Goal: Task Accomplishment & Management: Manage account settings

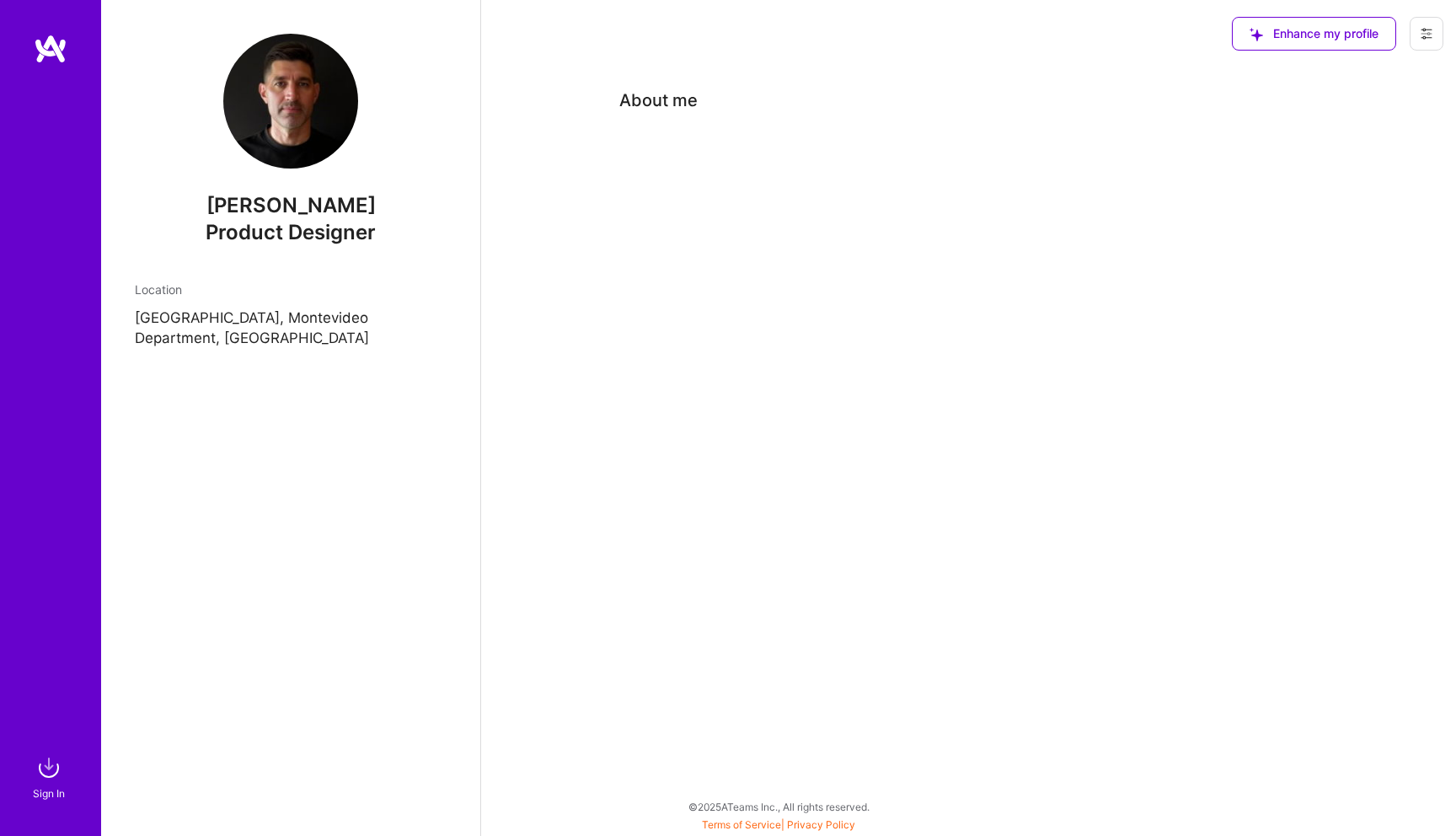
click at [1421, 27] on icon at bounding box center [1427, 34] width 14 height 14
click at [1386, 68] on button "Settings" at bounding box center [1381, 73] width 126 height 43
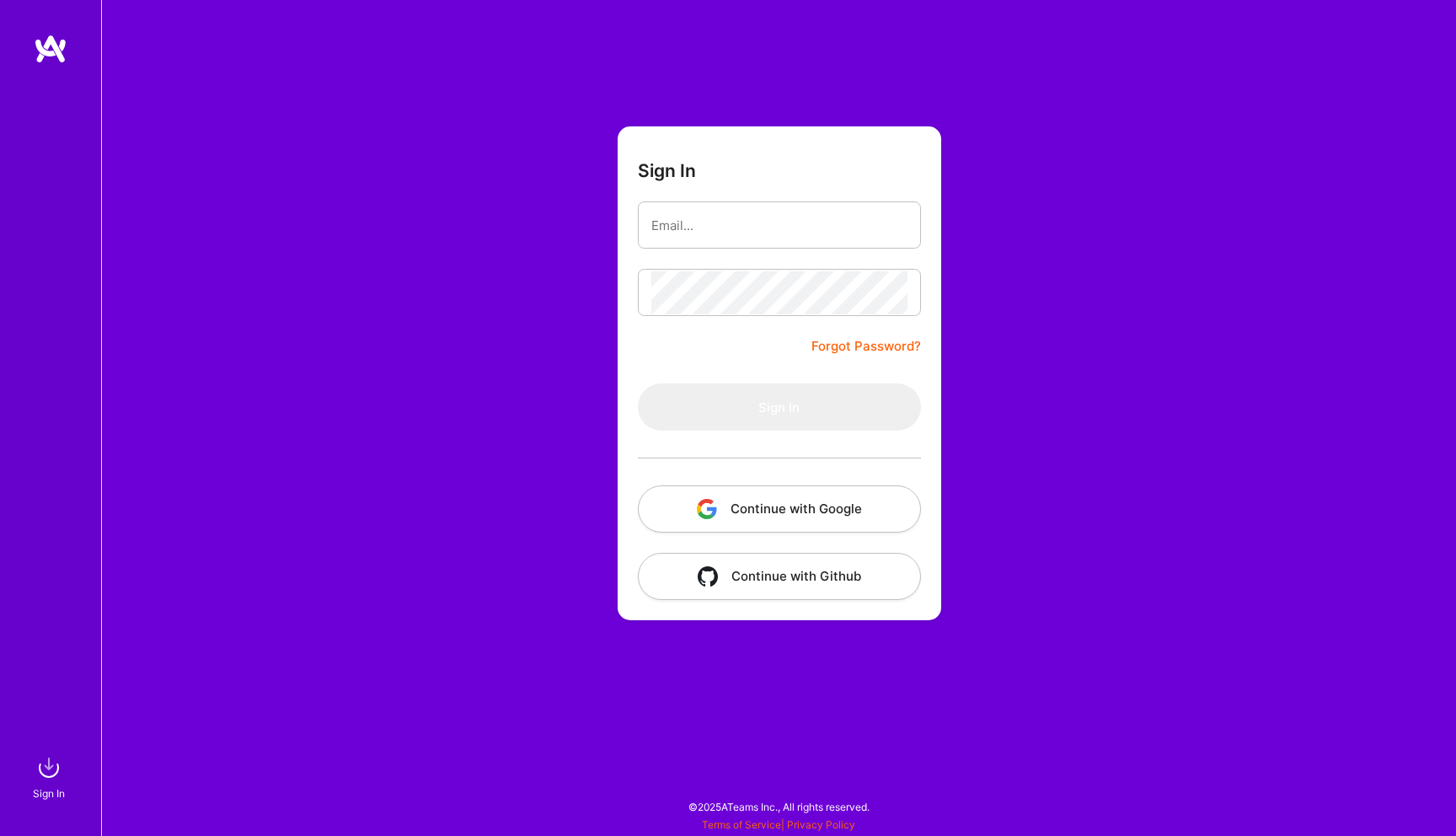
click at [54, 52] on img at bounding box center [50, 48] width 33 height 30
click at [815, 503] on button "Continue with Google" at bounding box center [779, 509] width 283 height 47
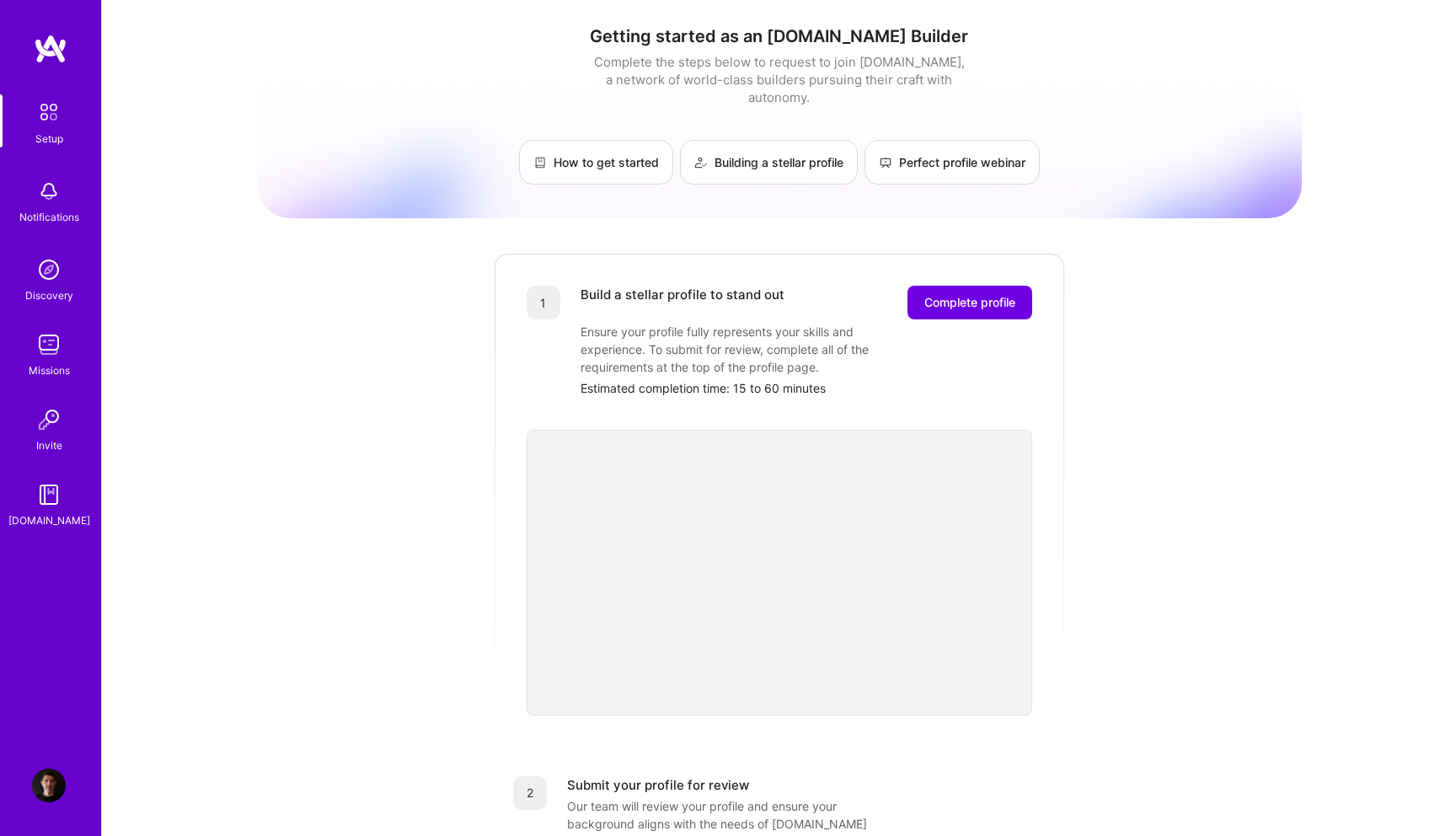
click at [60, 787] on img at bounding box center [49, 786] width 33 height 33
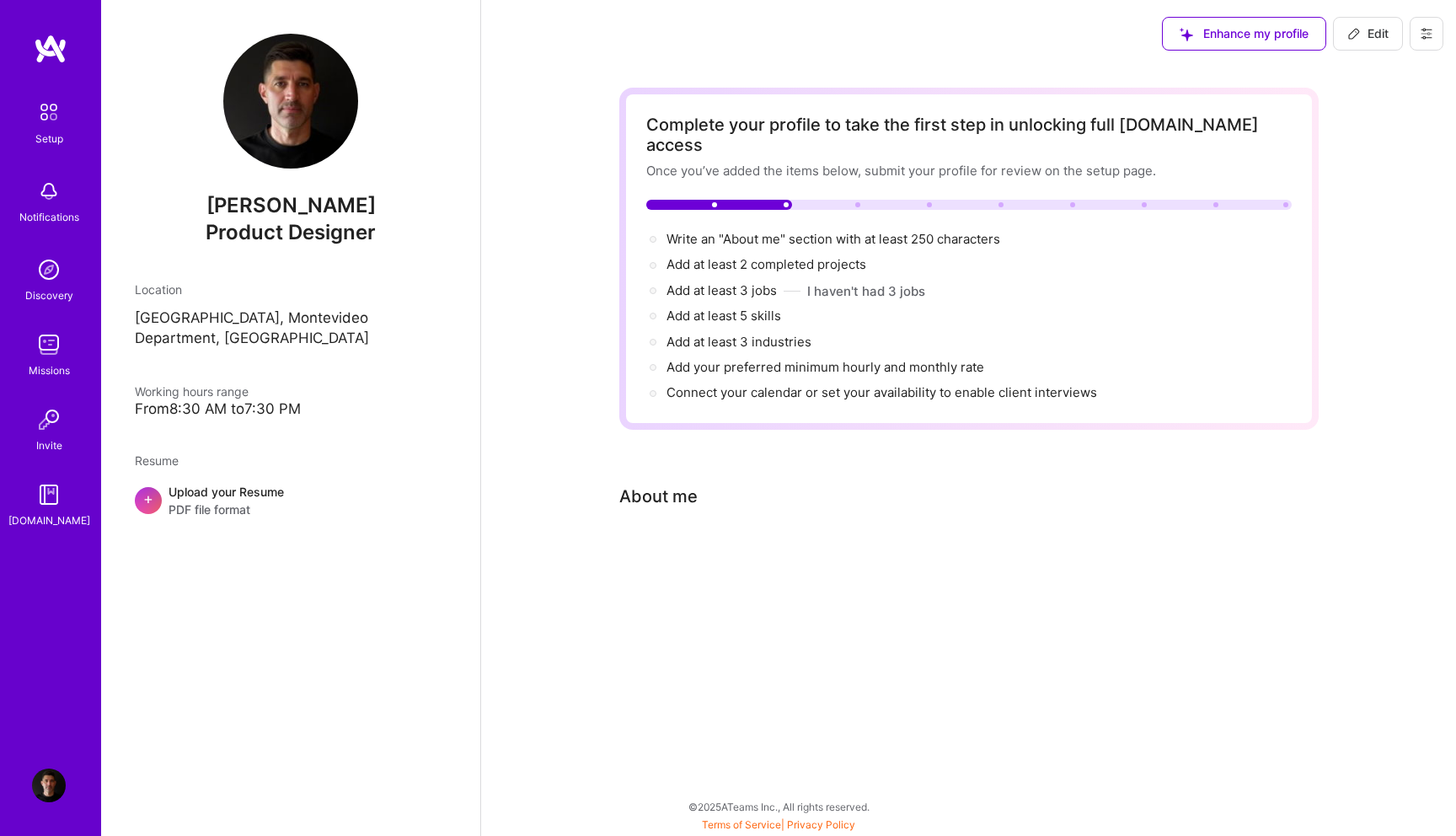
click at [1419, 36] on button at bounding box center [1427, 33] width 33 height 33
click at [1400, 81] on button "Settings" at bounding box center [1381, 73] width 126 height 43
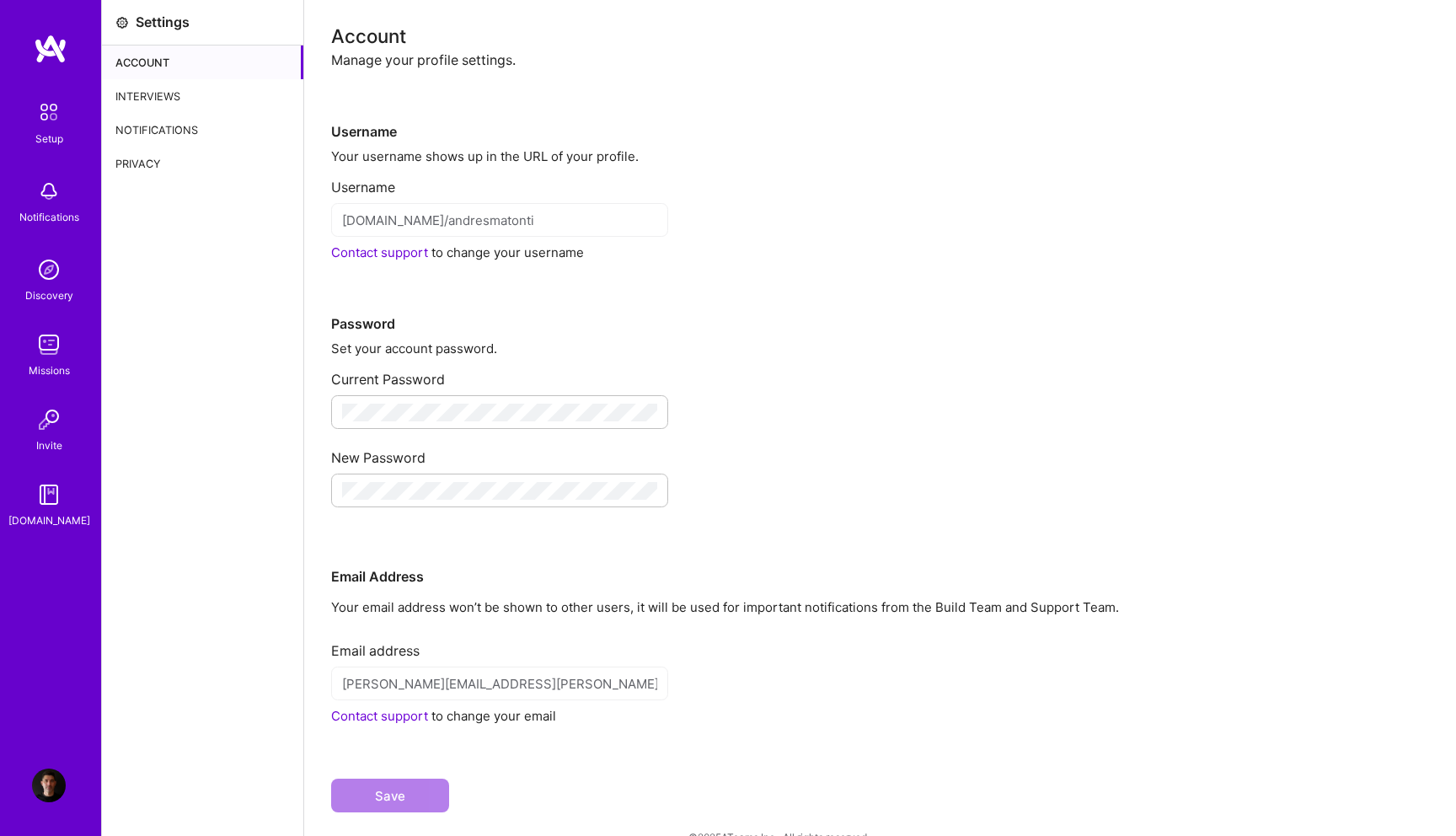
scroll to position [30, 0]
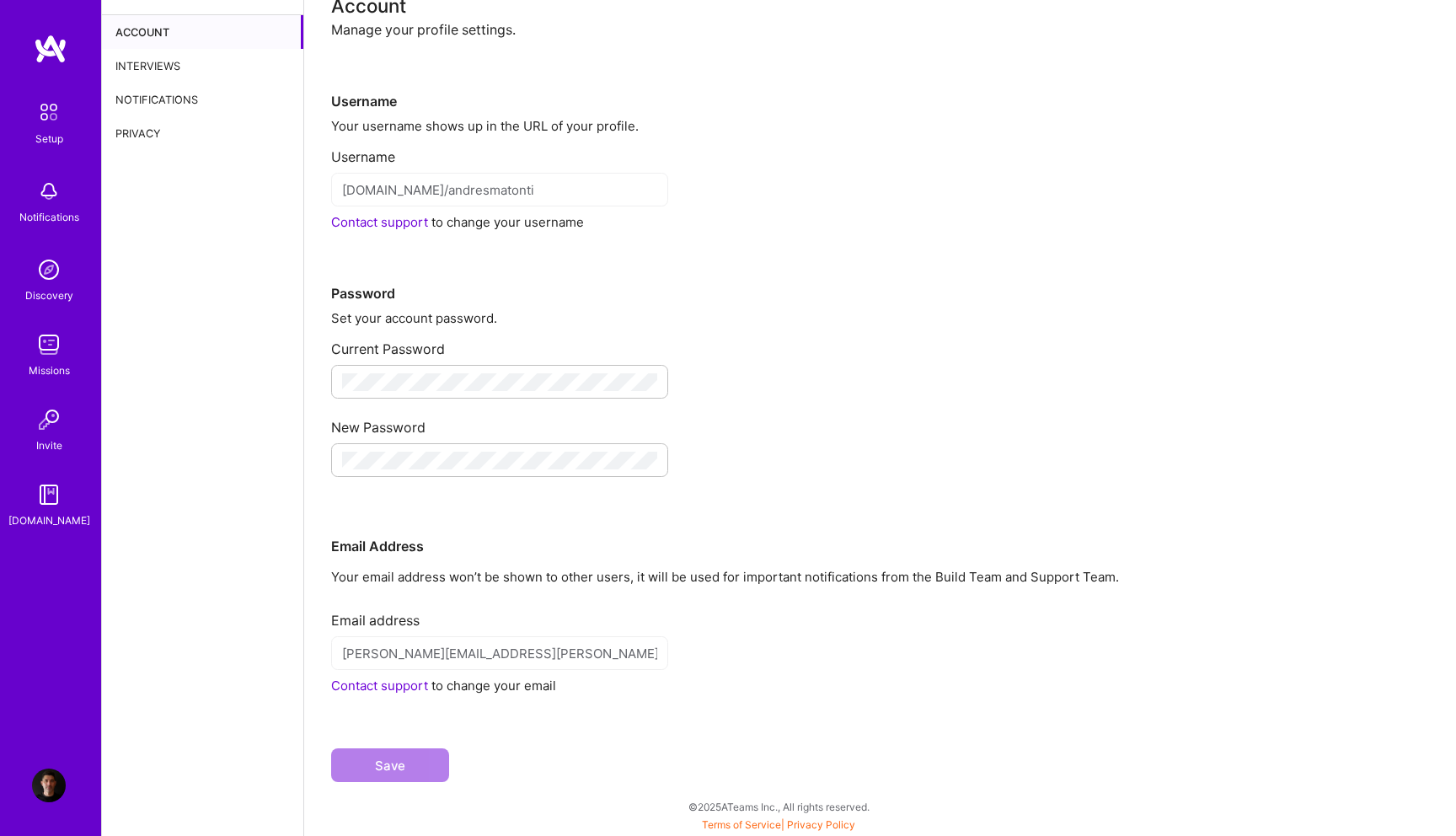
click at [171, 66] on div "Interviews" at bounding box center [203, 66] width 202 height 33
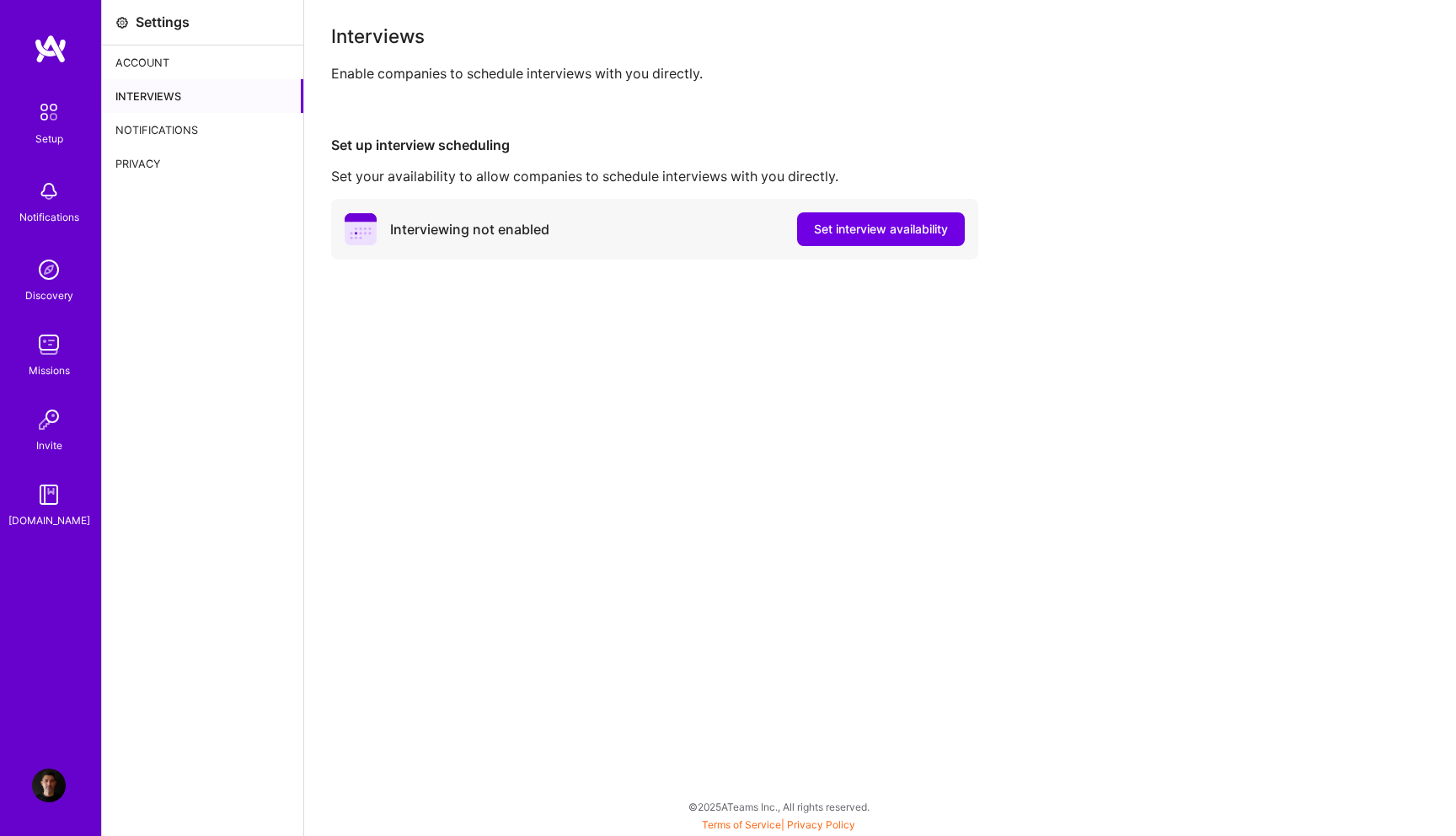
click at [158, 128] on div "Notifications" at bounding box center [203, 129] width 202 height 33
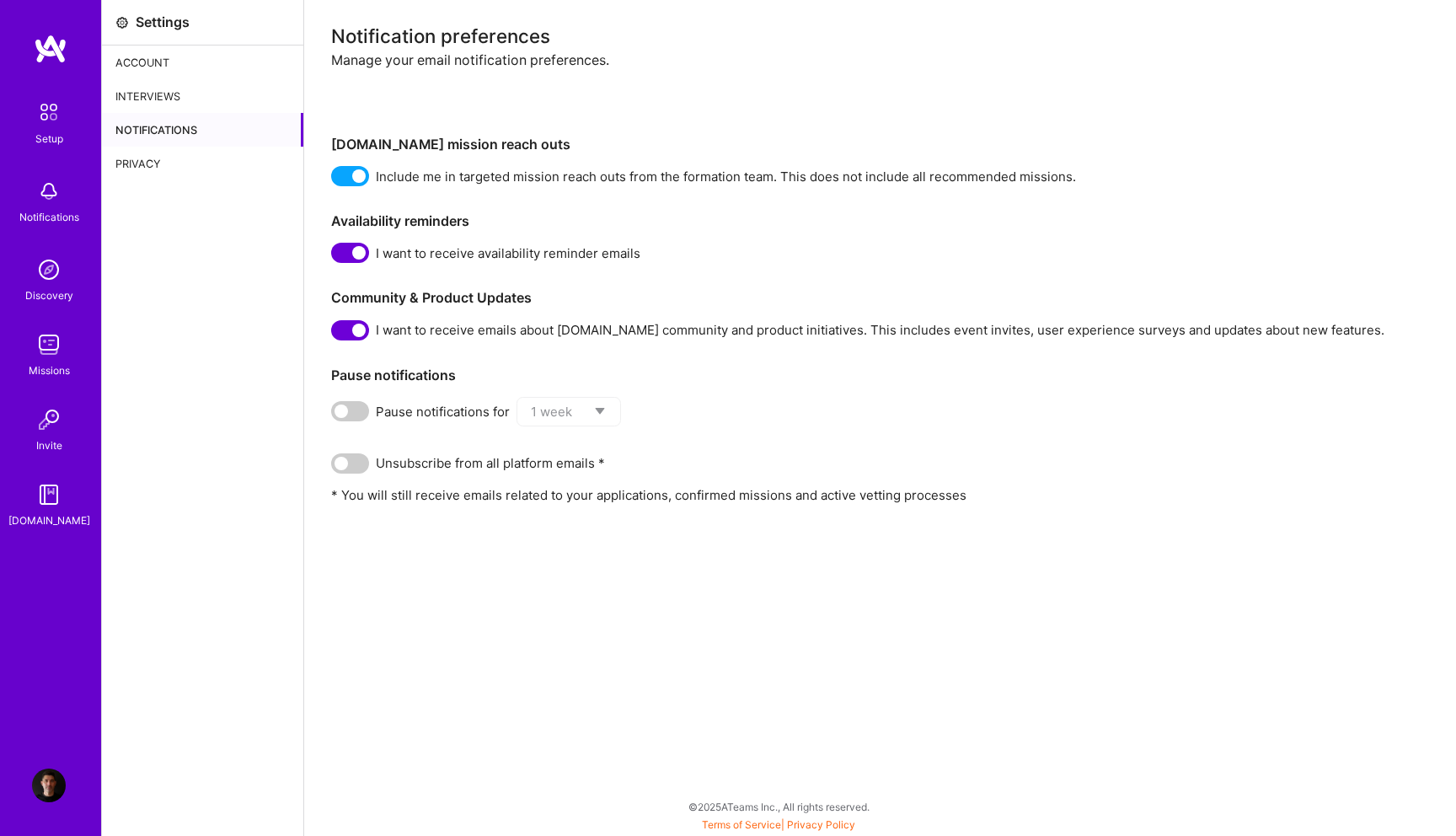
click at [178, 163] on div "Privacy" at bounding box center [203, 164] width 202 height 33
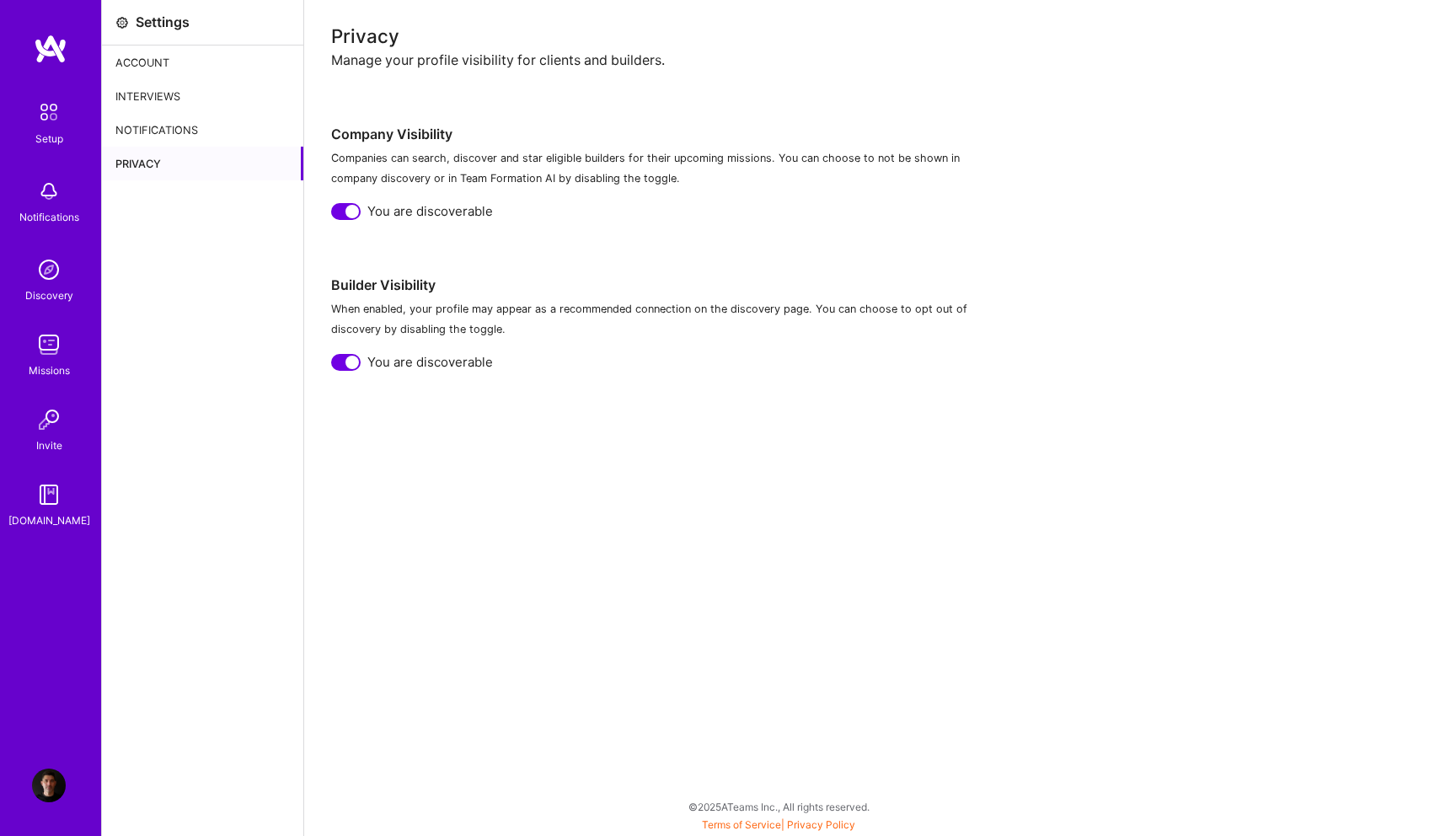
click at [160, 58] on div "Account" at bounding box center [203, 62] width 202 height 33
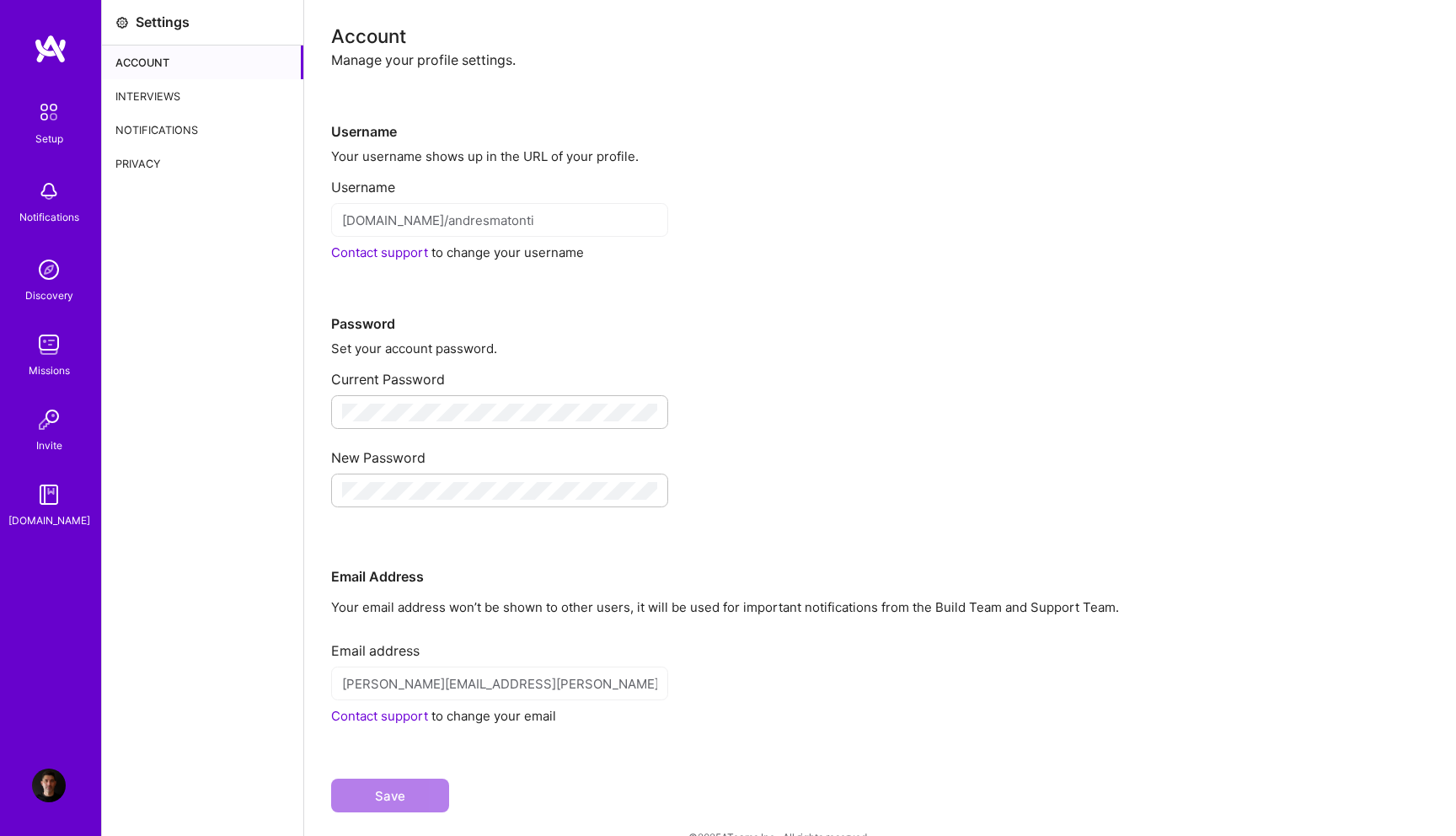
scroll to position [30, 0]
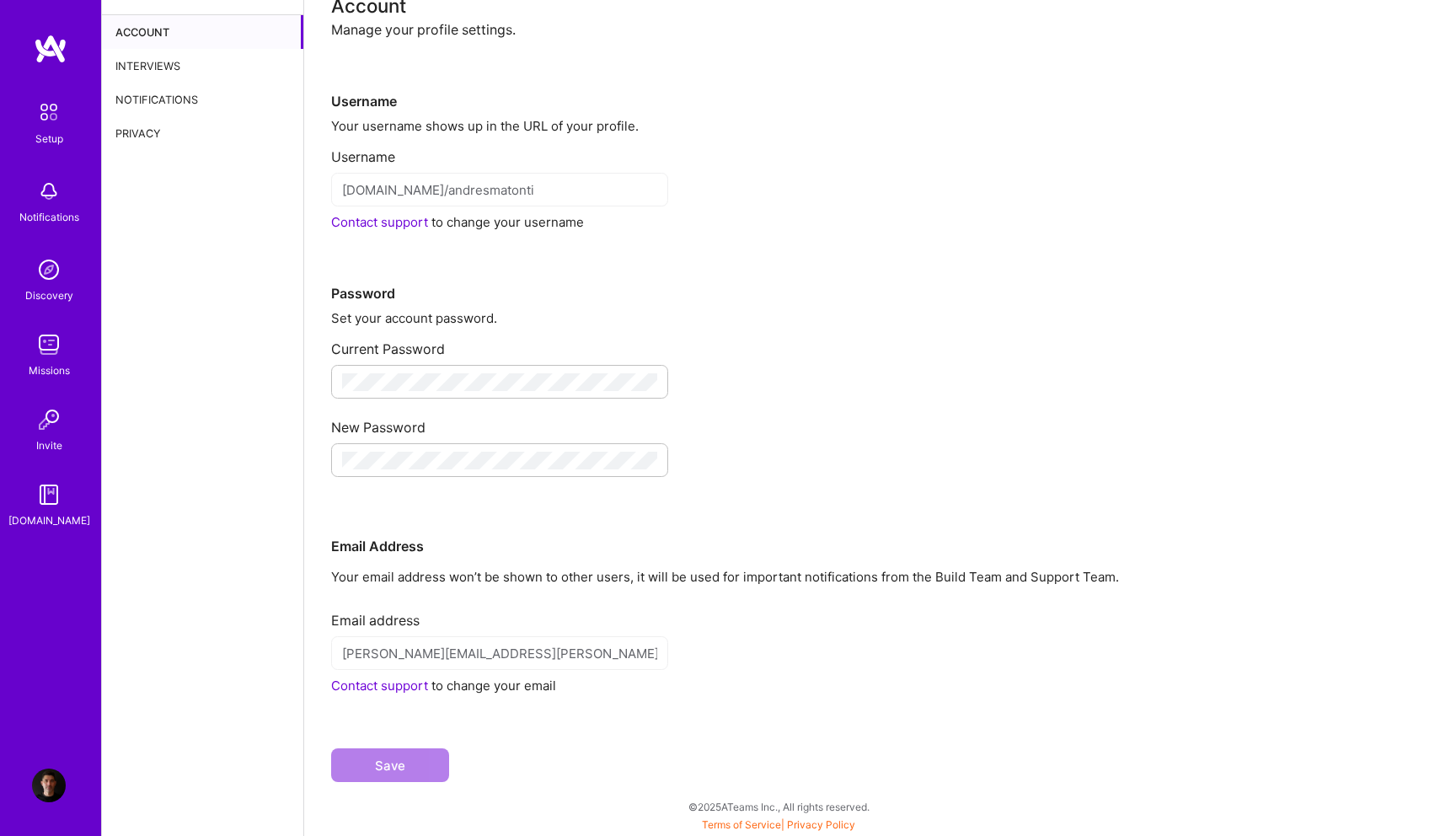
click at [46, 800] on img at bounding box center [49, 786] width 33 height 33
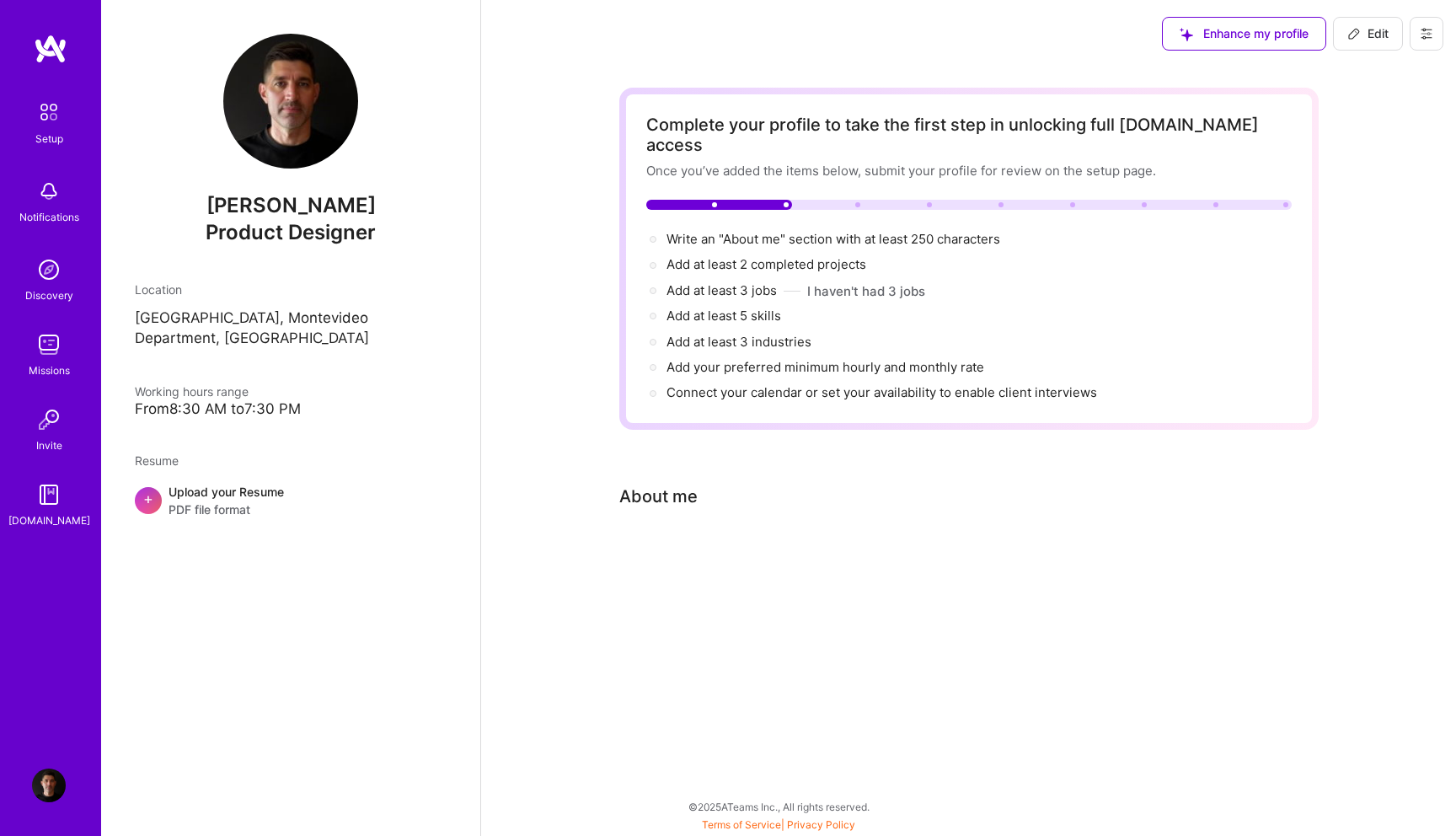
click at [1376, 41] on span "Edit" at bounding box center [1369, 33] width 41 height 17
select select "US"
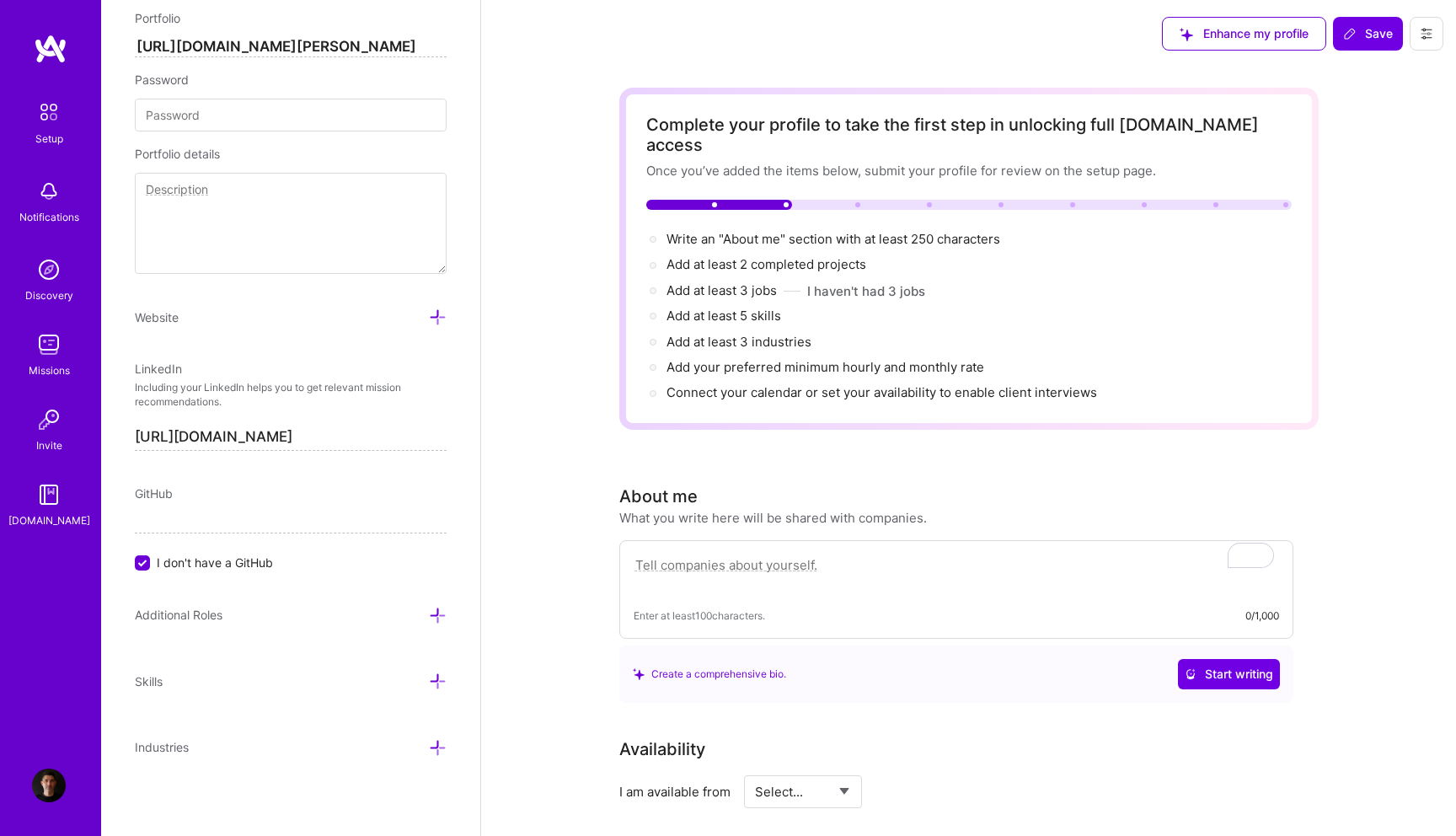
click at [52, 125] on img at bounding box center [49, 112] width 35 height 35
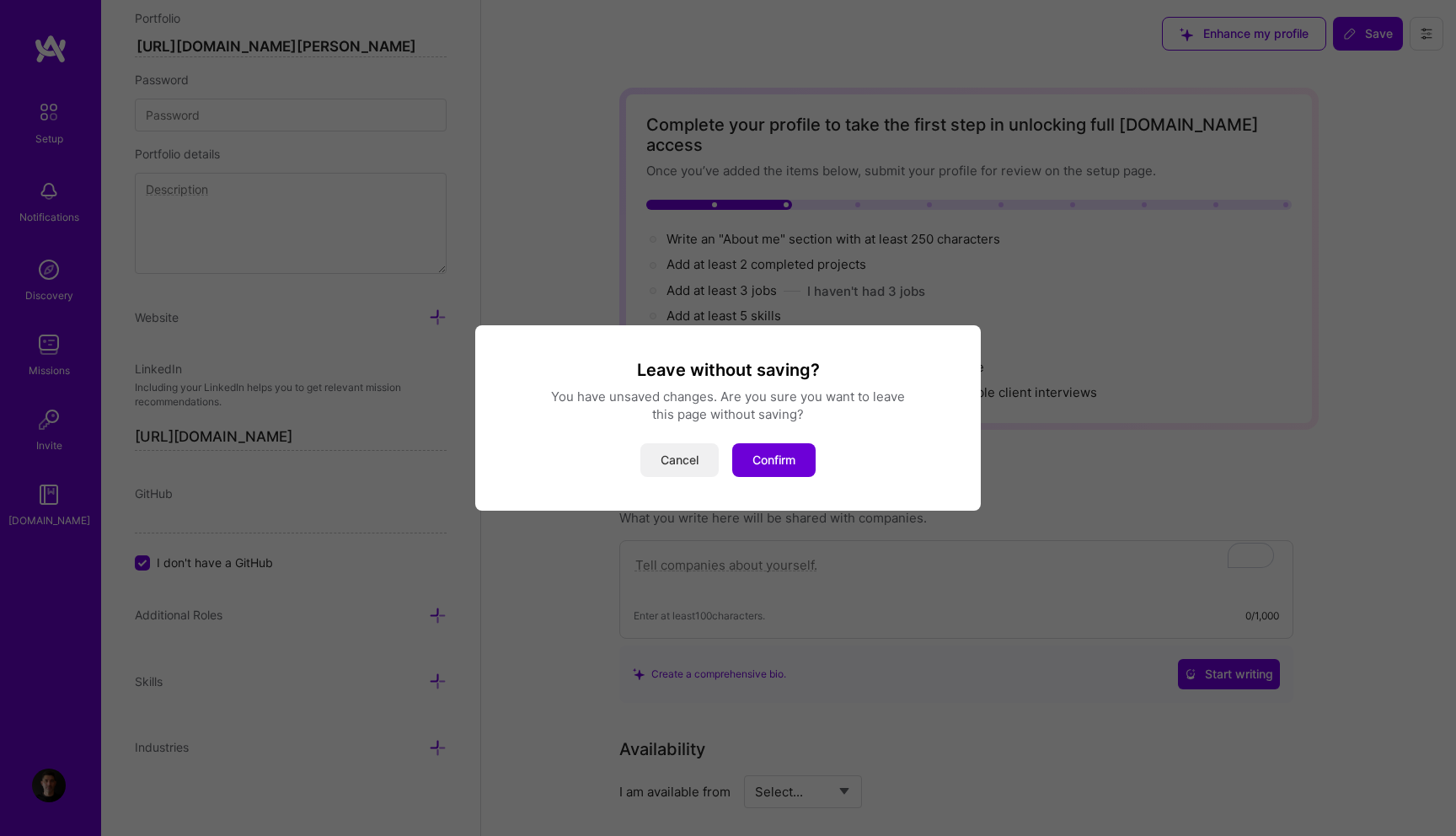
click at [683, 454] on button "Cancel" at bounding box center [680, 460] width 78 height 33
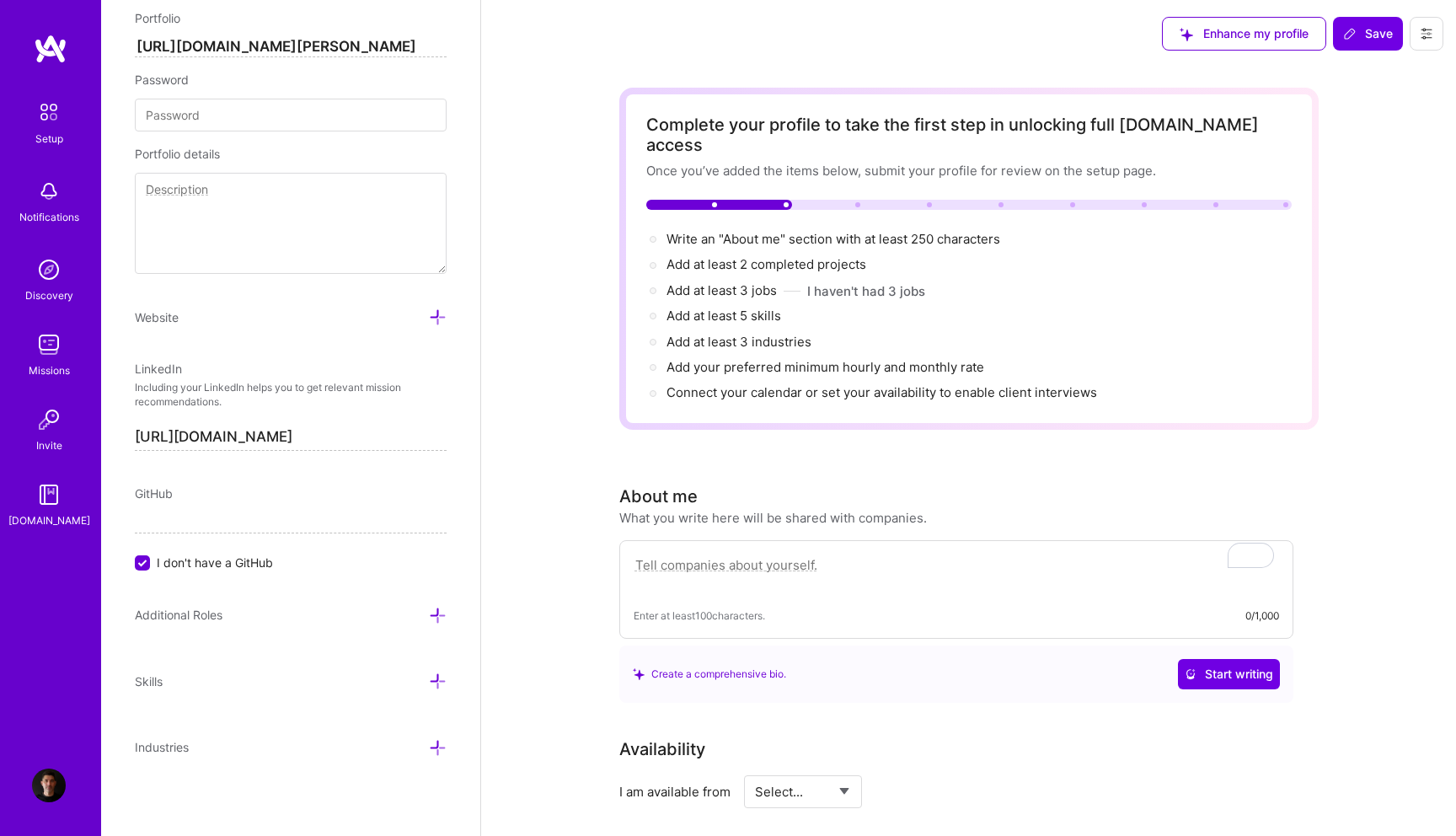
click at [61, 787] on img at bounding box center [49, 786] width 33 height 33
click at [59, 787] on img at bounding box center [49, 786] width 33 height 33
click at [1436, 35] on button at bounding box center [1427, 33] width 33 height 33
click at [1383, 71] on button "Settings" at bounding box center [1381, 73] width 126 height 43
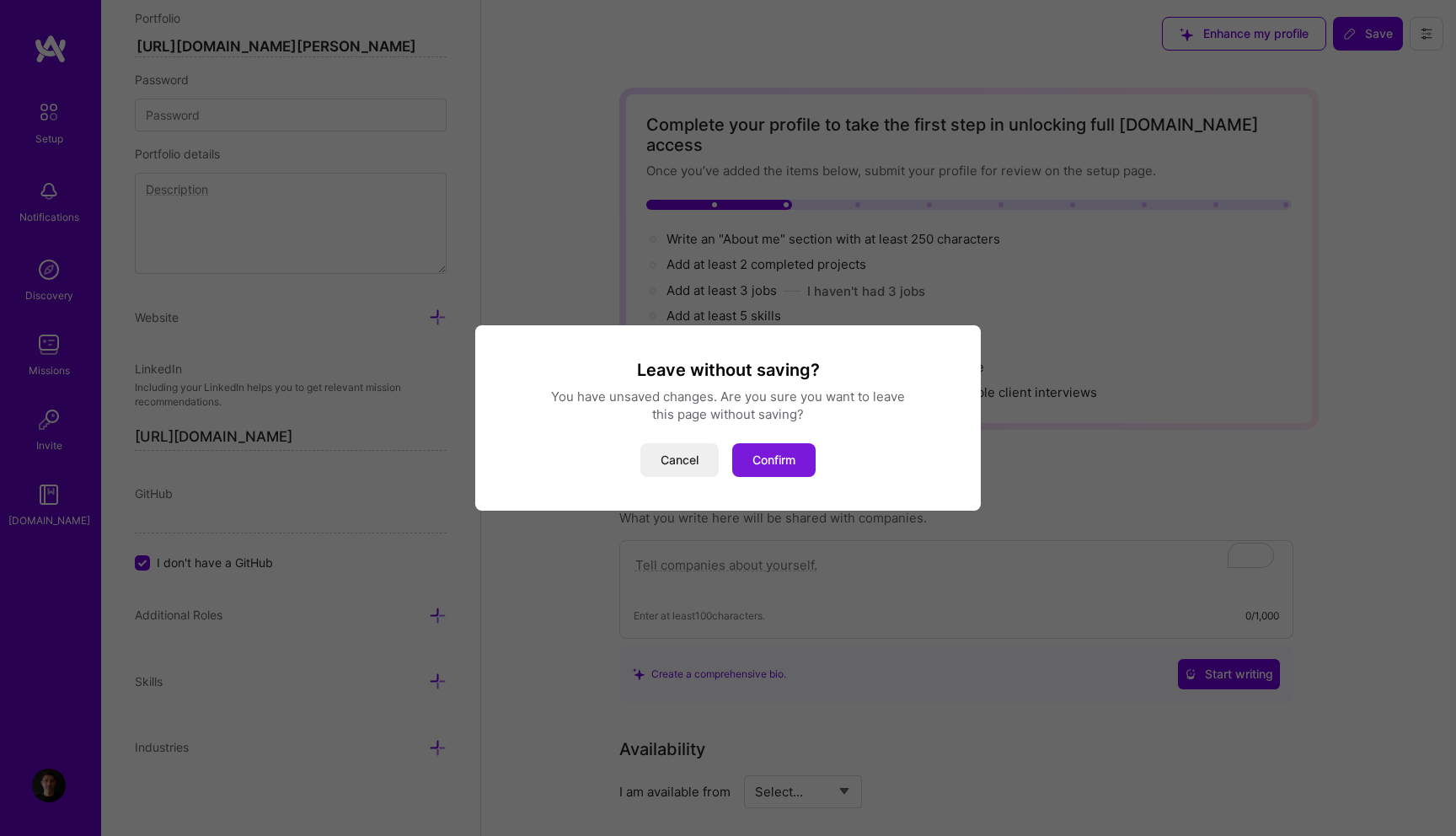
click at [767, 460] on button "Confirm" at bounding box center [774, 460] width 83 height 33
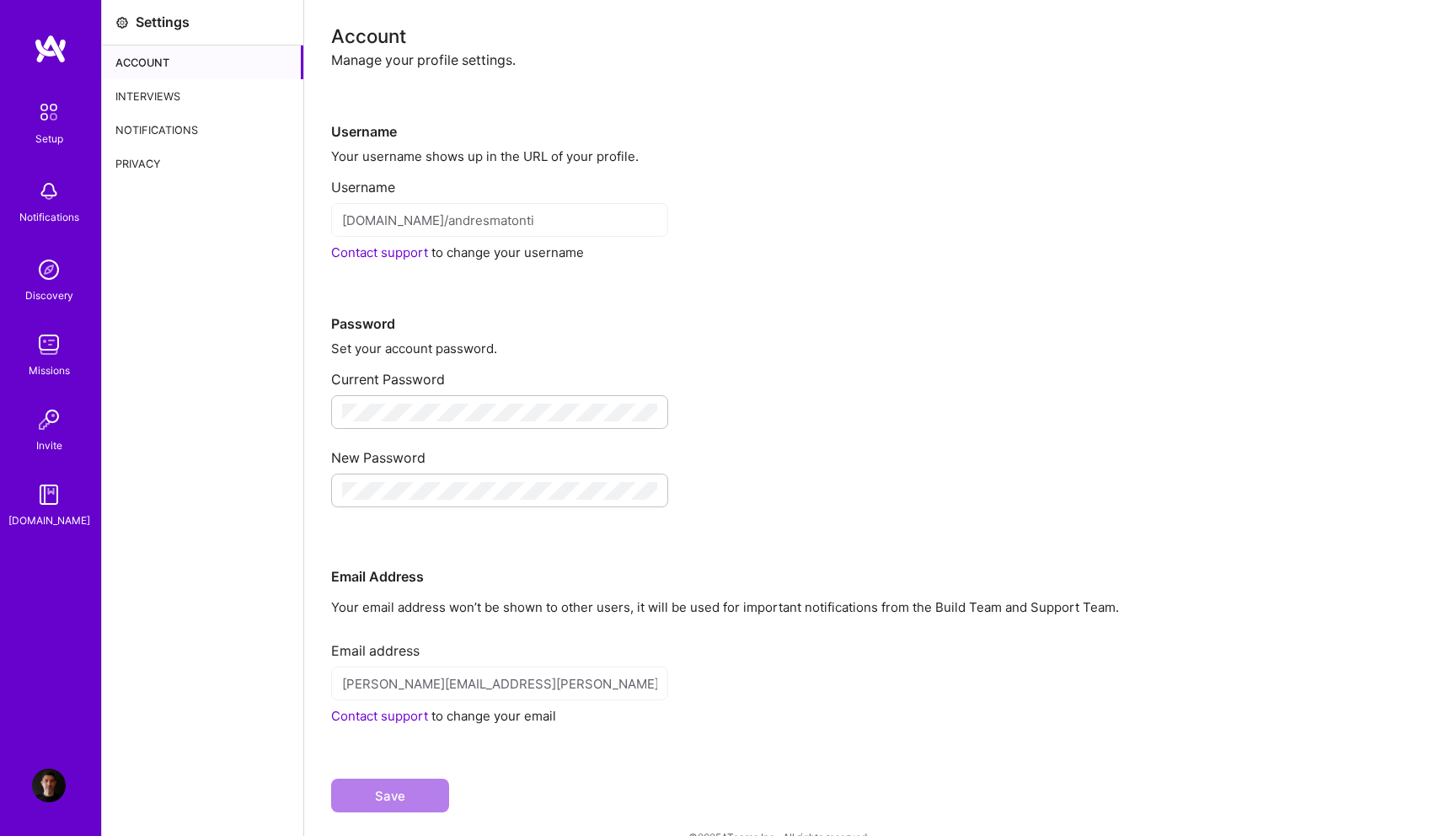
click at [165, 167] on div "Privacy" at bounding box center [203, 164] width 202 height 33
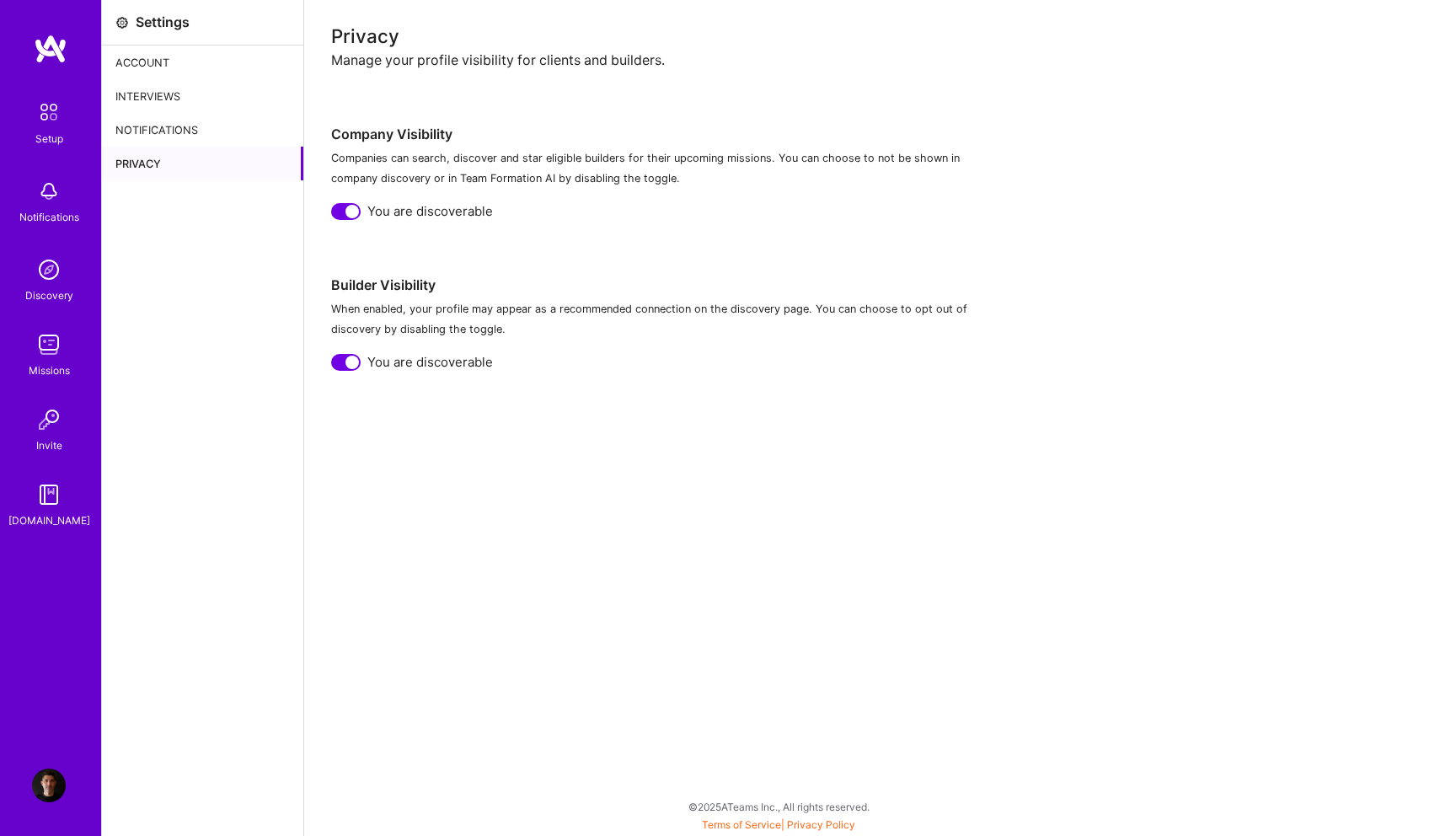
click at [349, 210] on div at bounding box center [353, 212] width 14 height 14
click at [363, 202] on div "You are not discoverable" at bounding box center [880, 211] width 1098 height 18
click at [145, 65] on div "Account" at bounding box center [203, 62] width 202 height 33
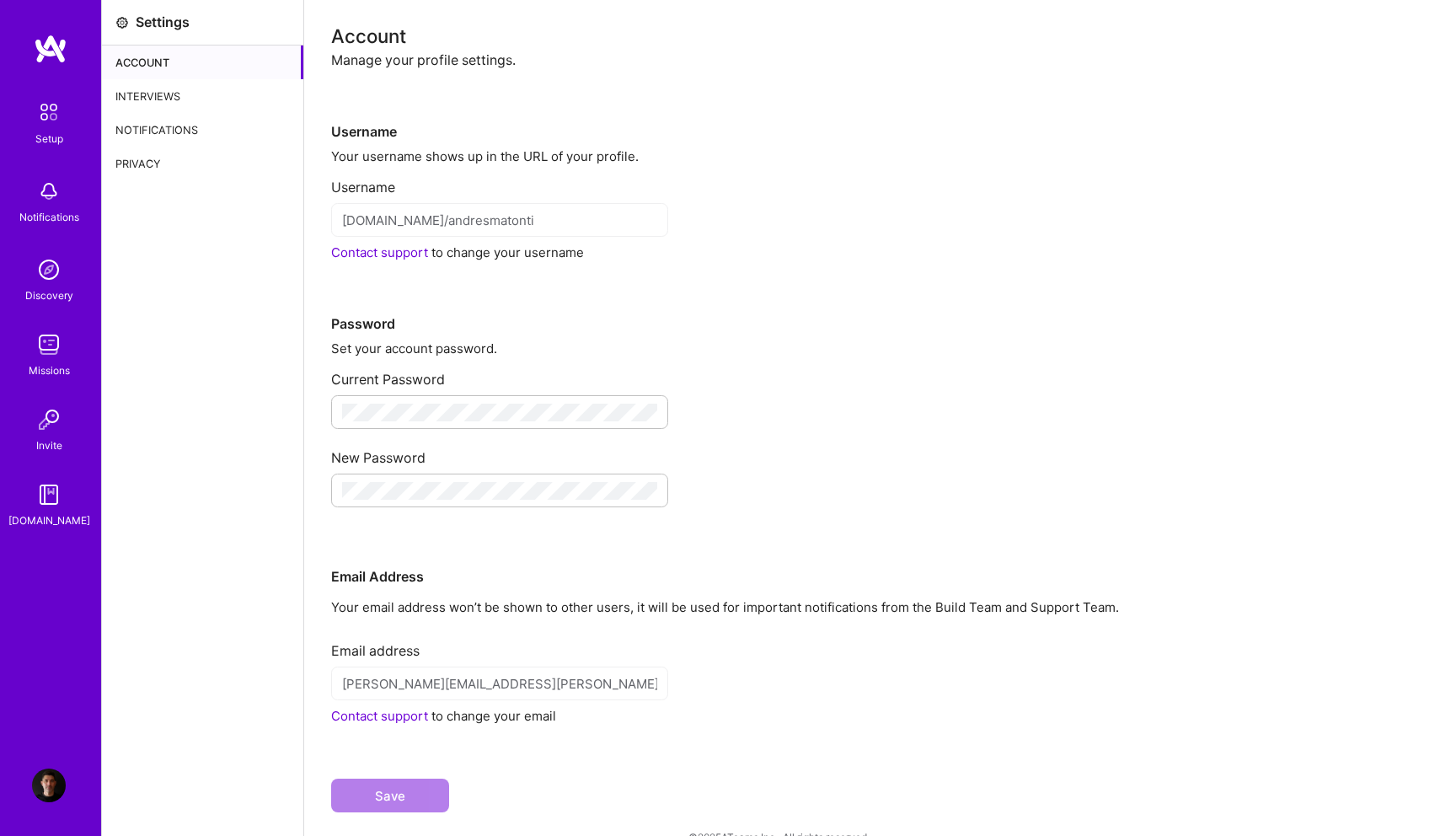
scroll to position [30, 0]
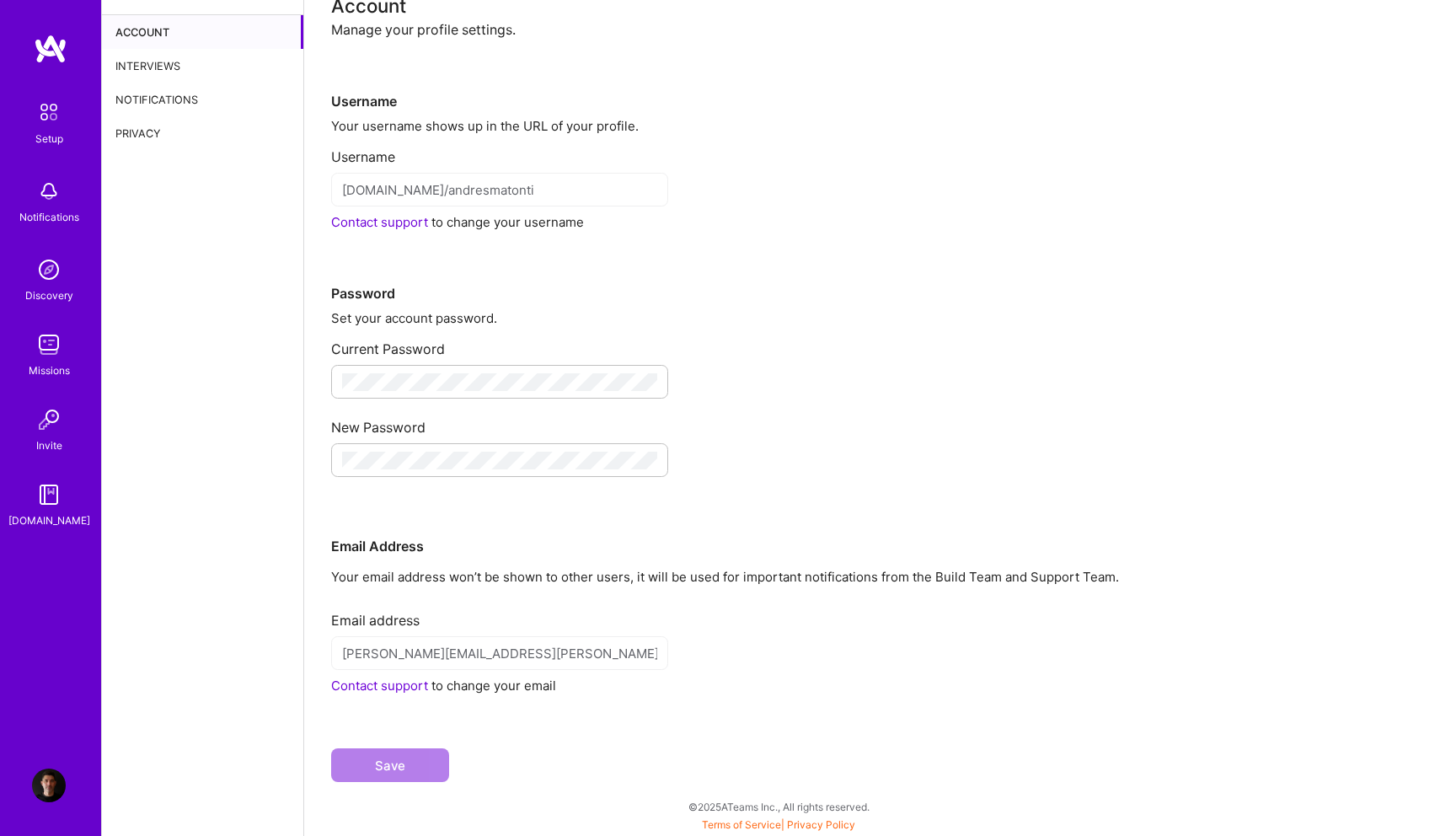
click at [41, 208] on img at bounding box center [49, 191] width 33 height 33
click at [54, 270] on img at bounding box center [49, 270] width 33 height 33
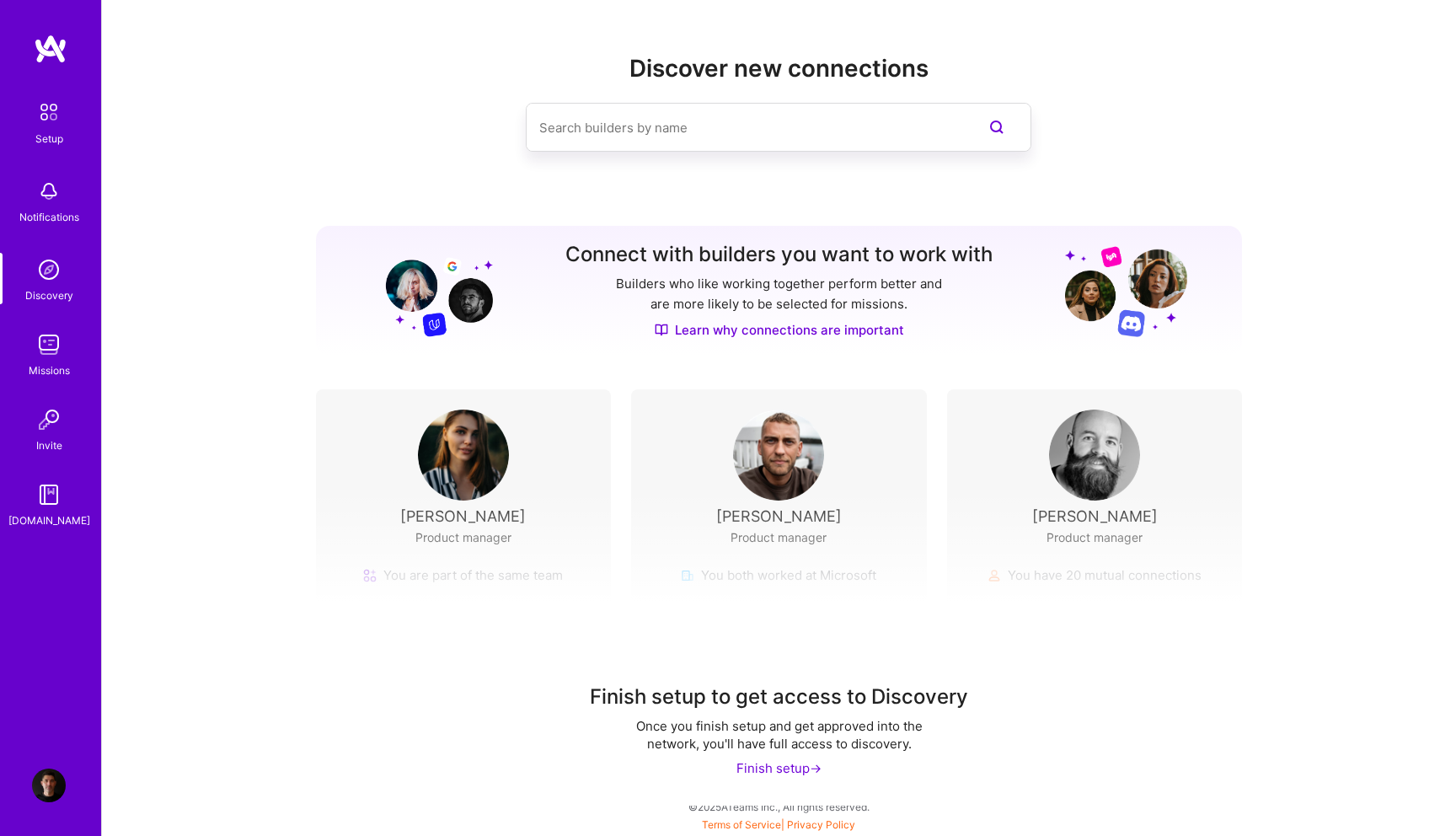
click at [61, 359] on img at bounding box center [49, 345] width 33 height 33
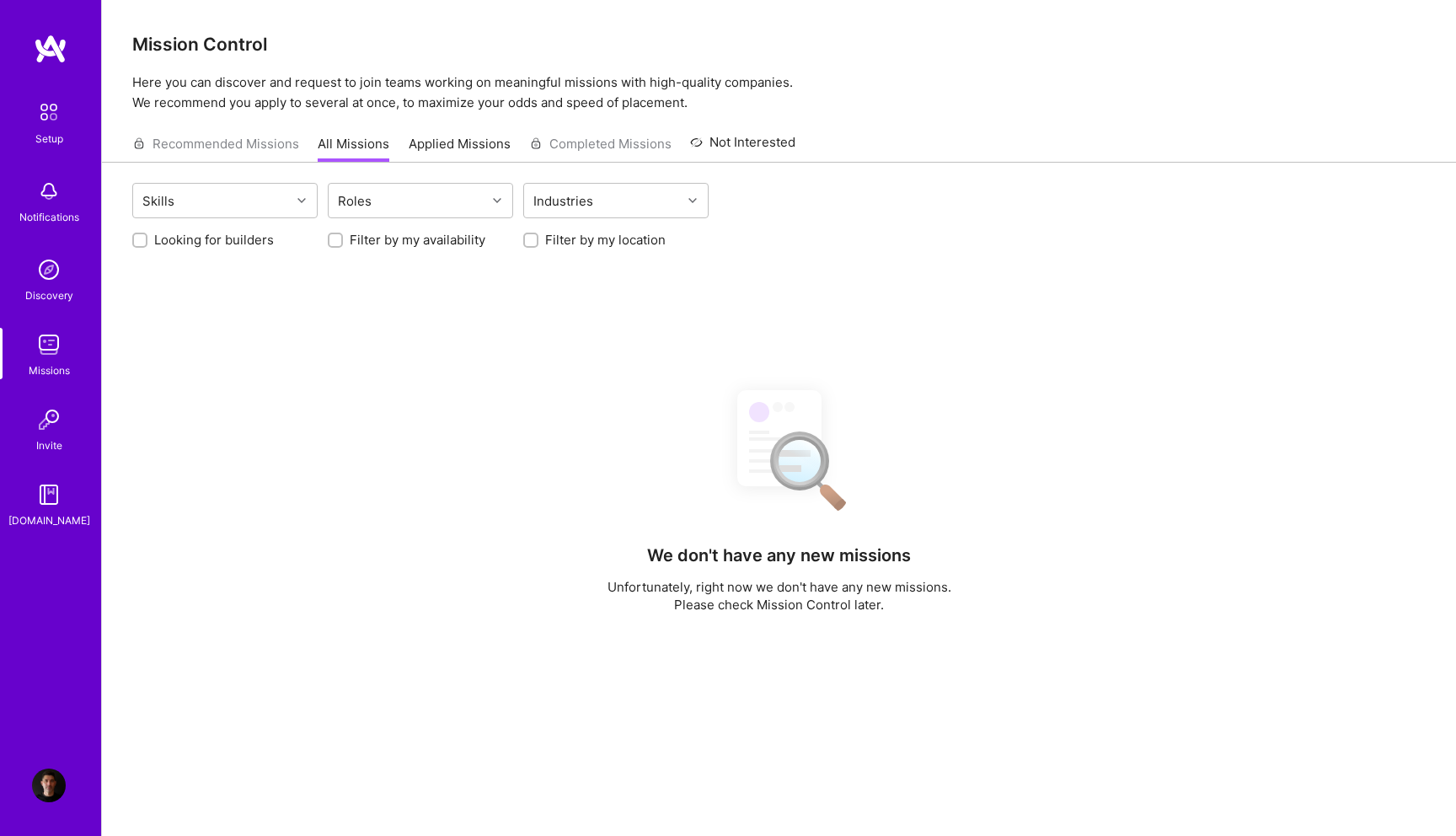
click at [57, 290] on div "Discovery" at bounding box center [49, 295] width 48 height 18
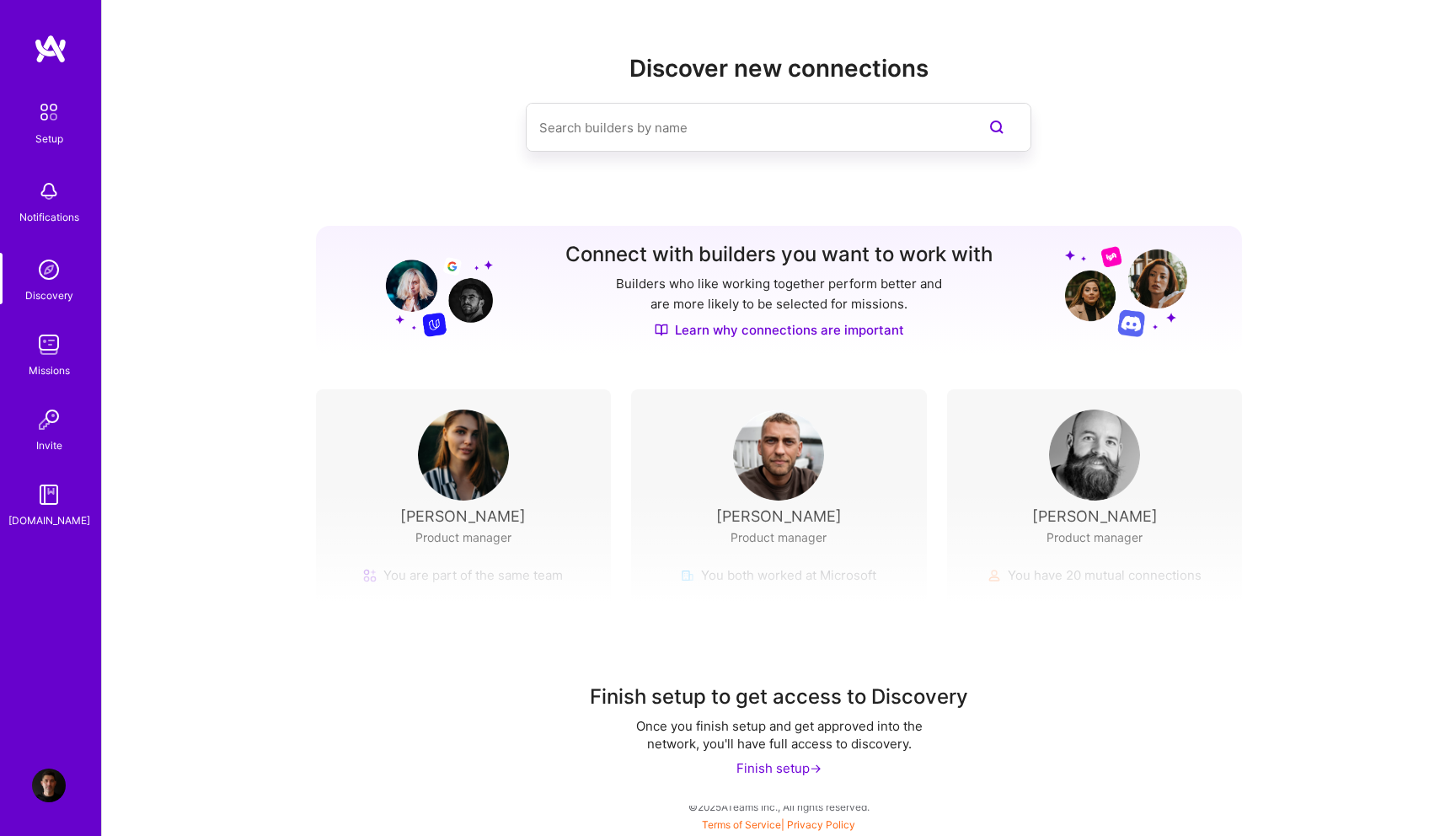
click at [60, 351] on img at bounding box center [49, 345] width 33 height 33
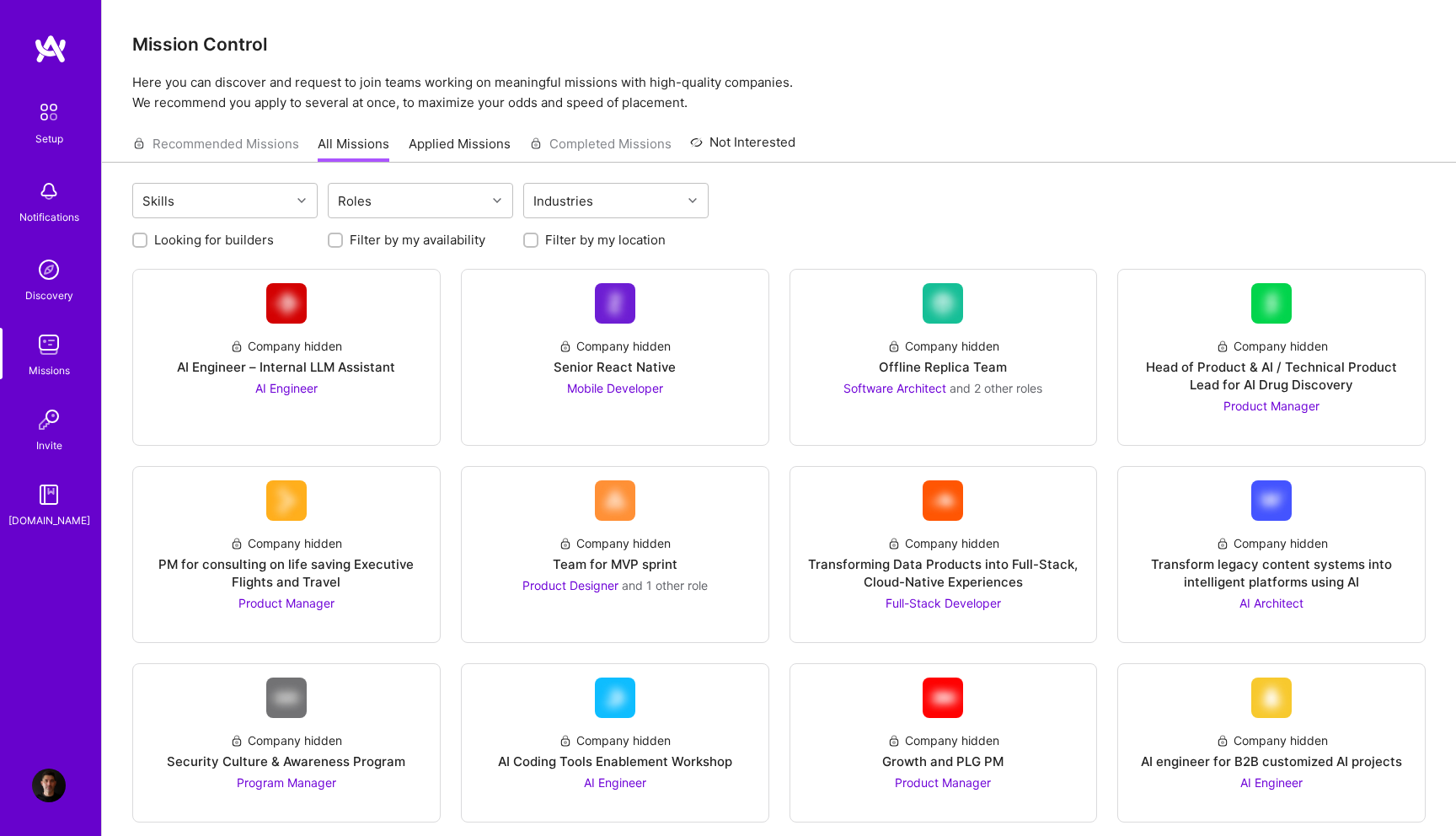
click at [62, 353] on img at bounding box center [49, 345] width 33 height 33
click at [51, 425] on img at bounding box center [49, 419] width 33 height 33
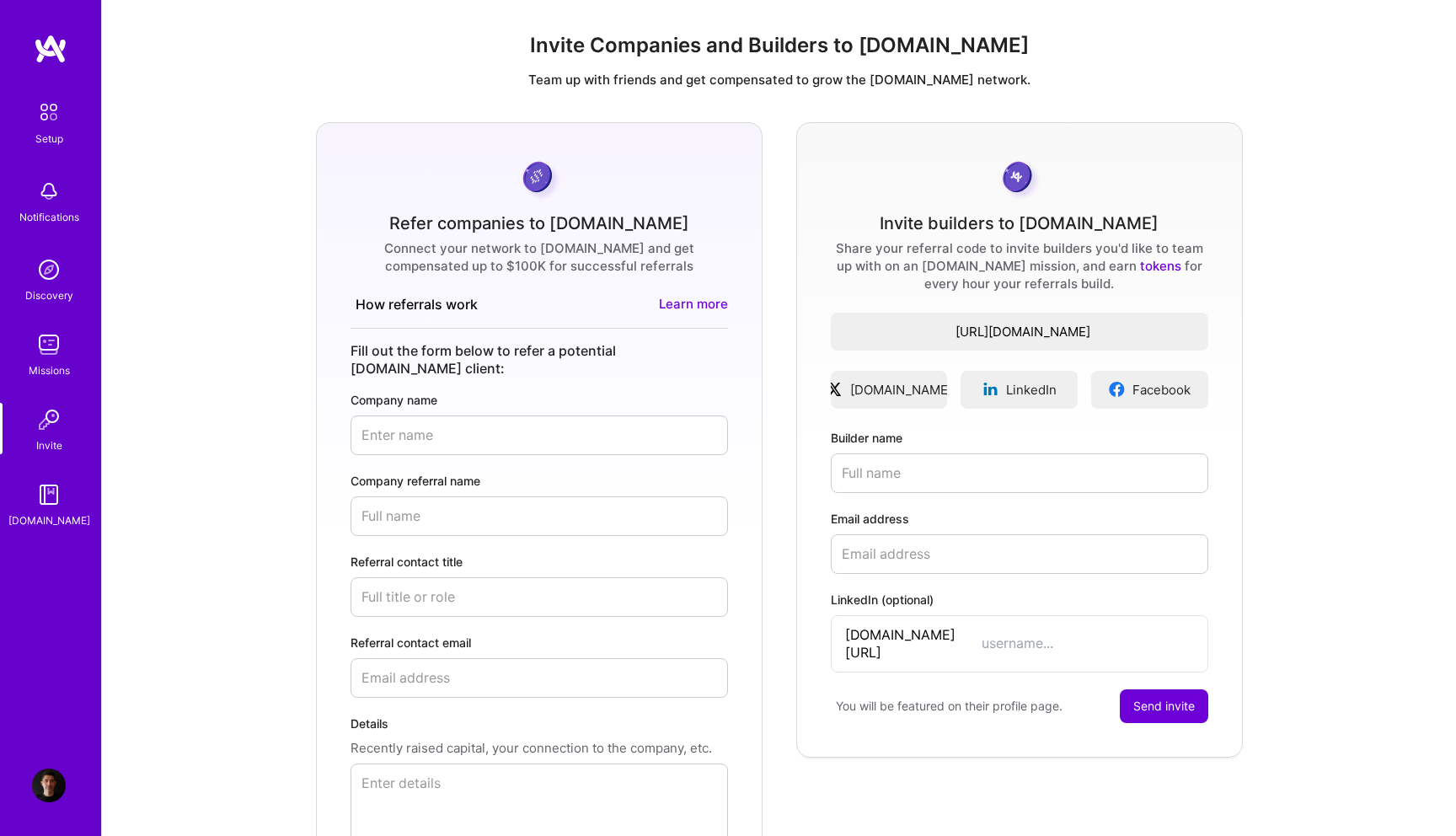
click at [39, 365] on div "Missions" at bounding box center [49, 370] width 41 height 18
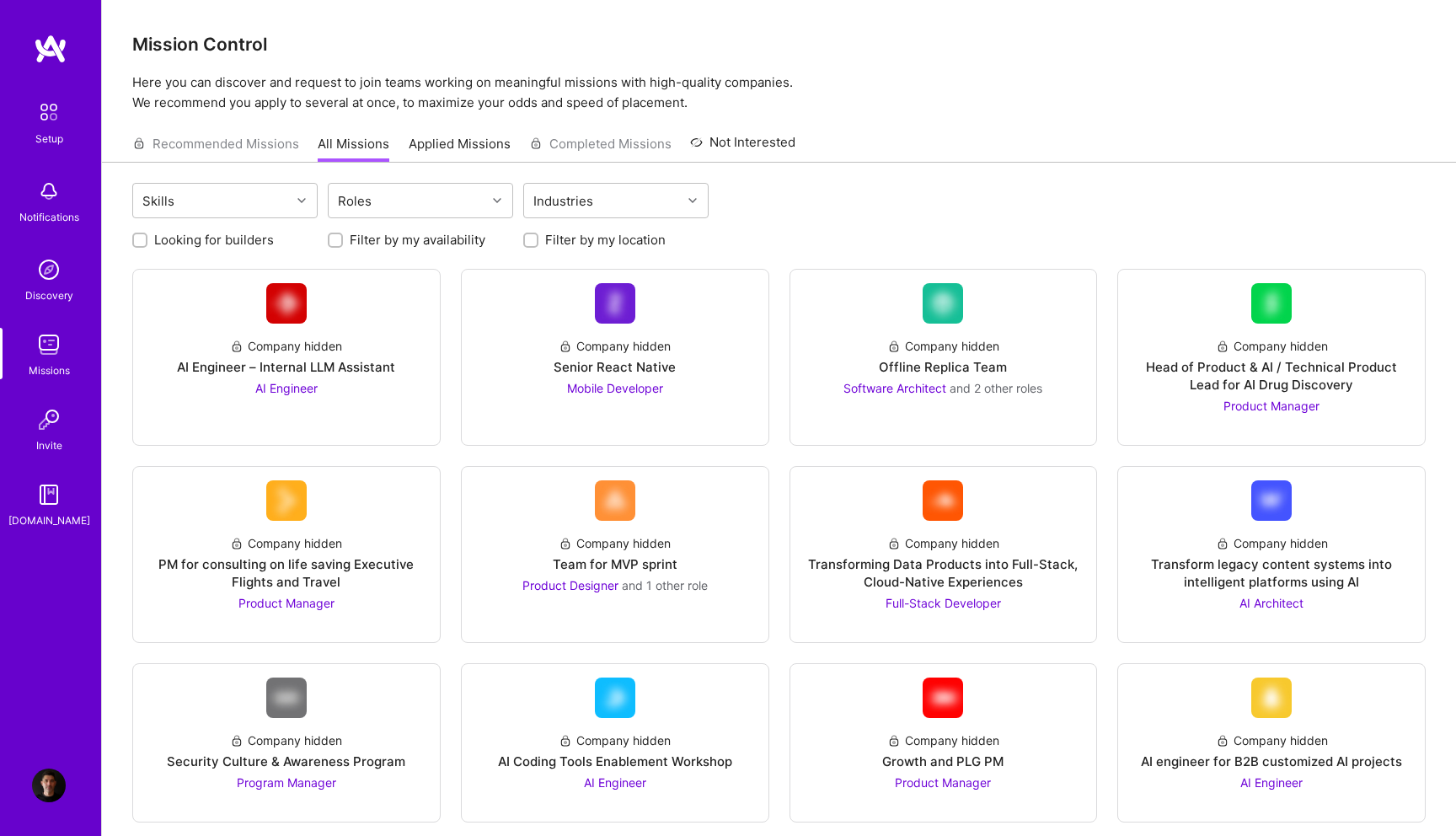
click at [51, 423] on img at bounding box center [49, 419] width 33 height 33
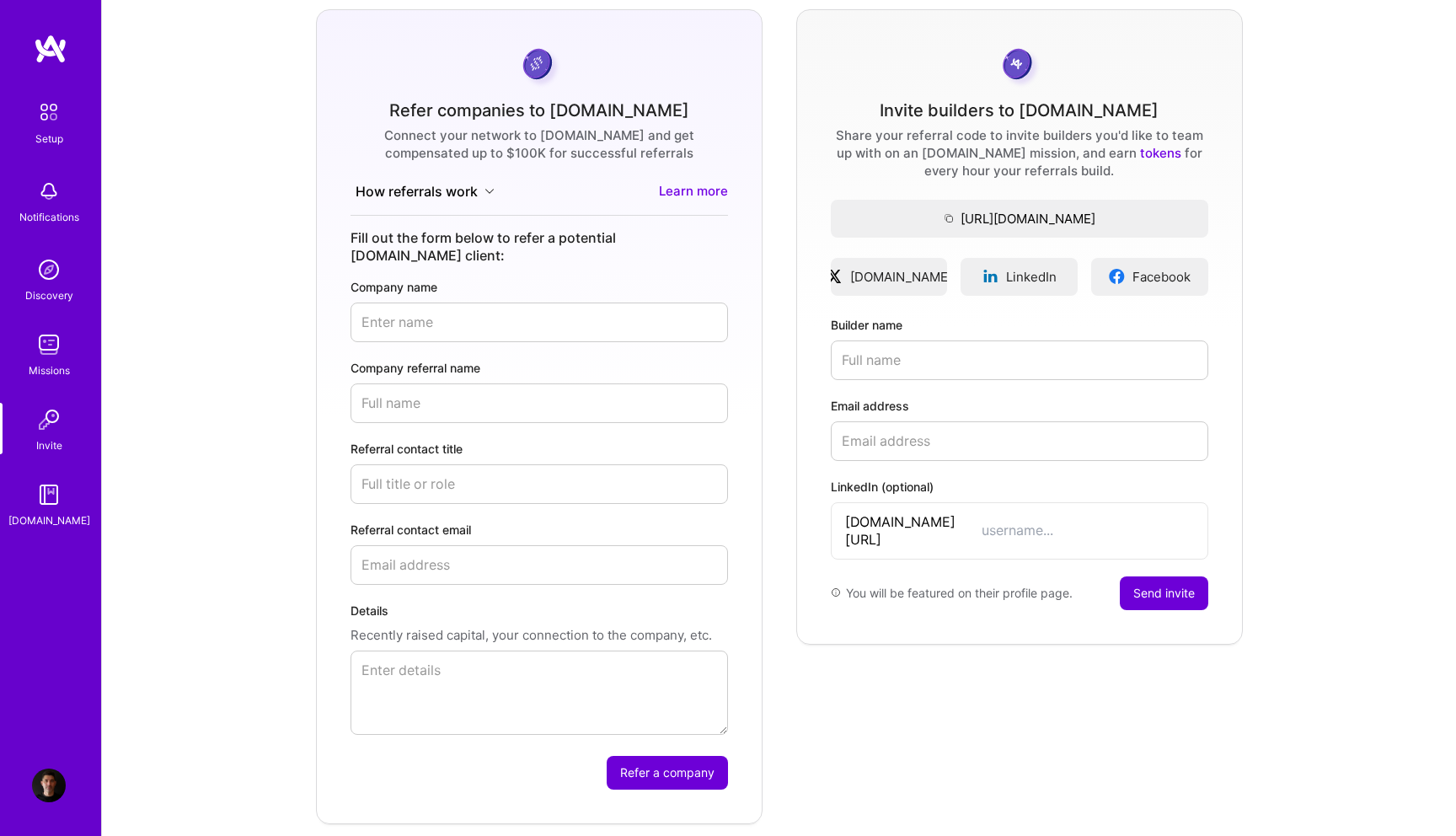
scroll to position [168, 0]
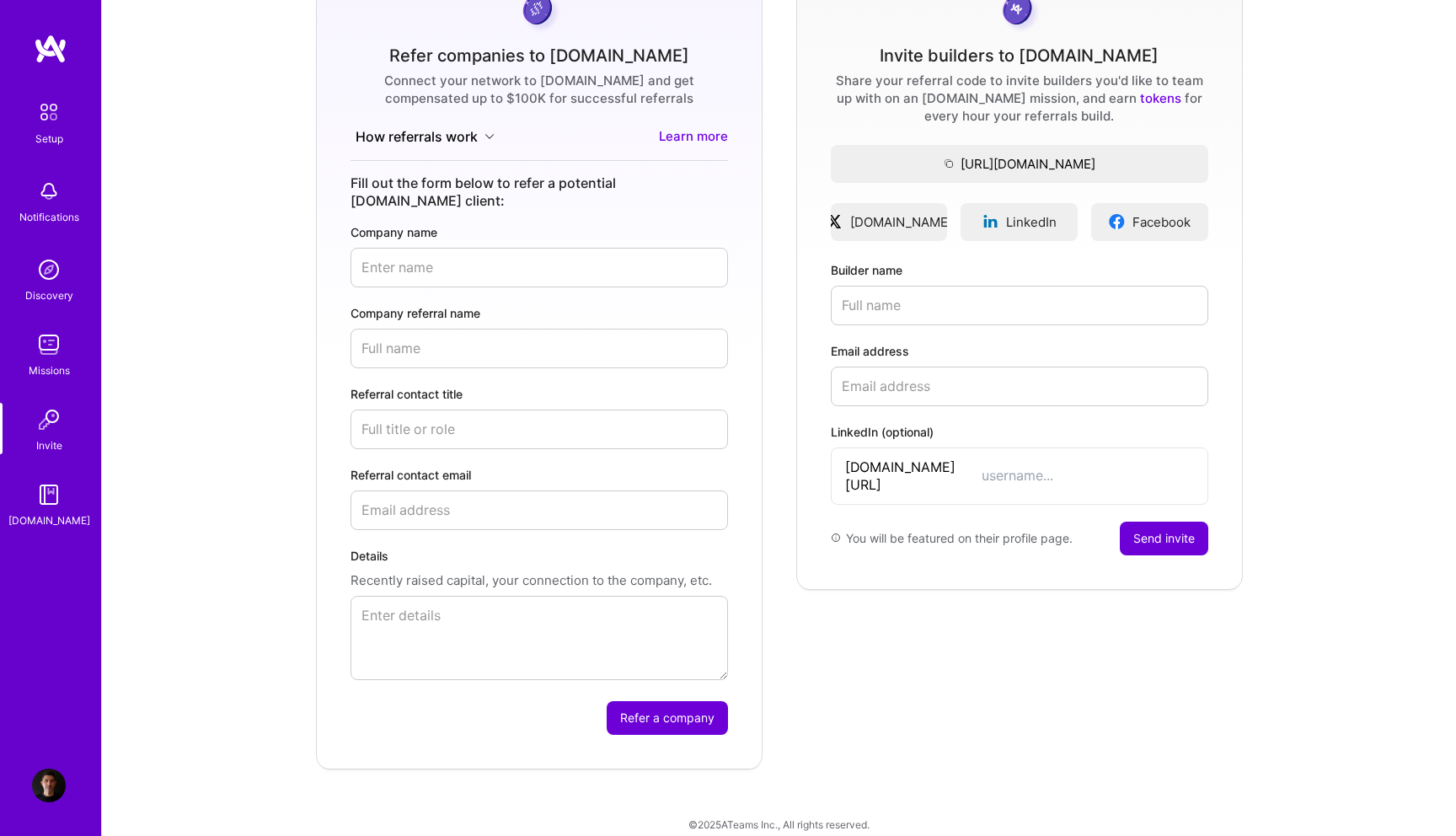
click at [44, 503] on img at bounding box center [49, 495] width 33 height 33
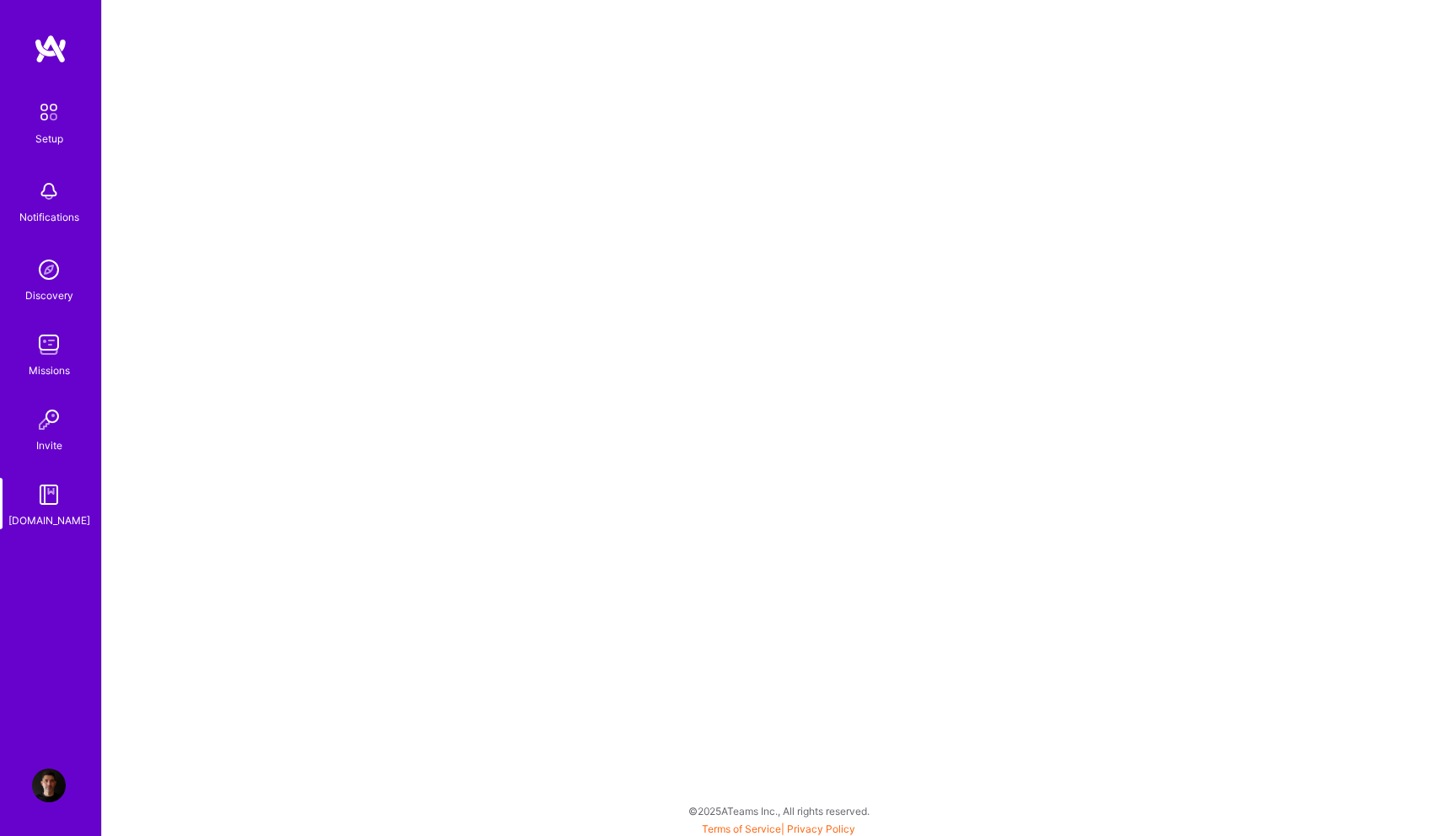
click at [51, 786] on img at bounding box center [49, 786] width 33 height 33
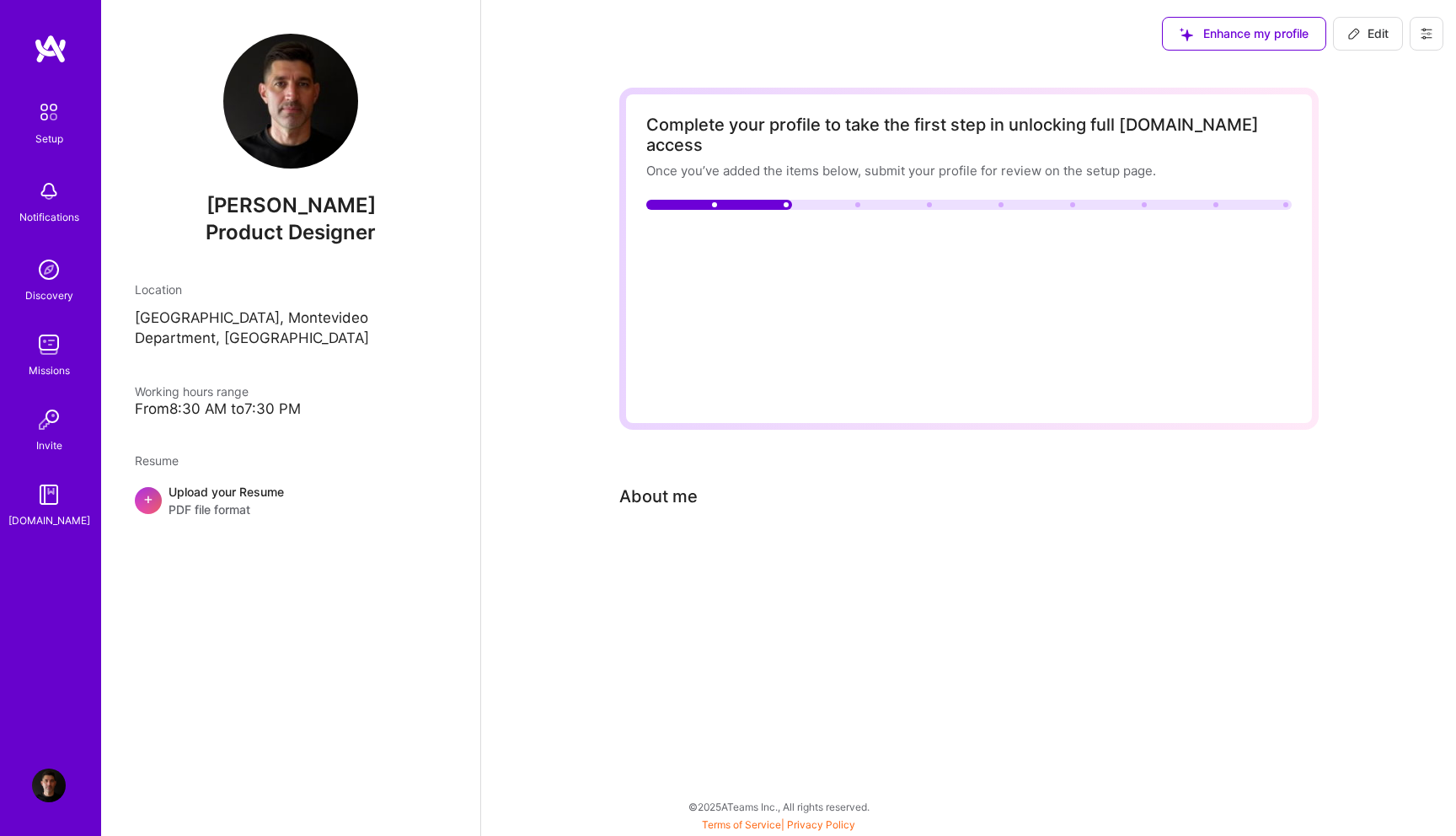
click at [51, 786] on img at bounding box center [49, 786] width 33 height 33
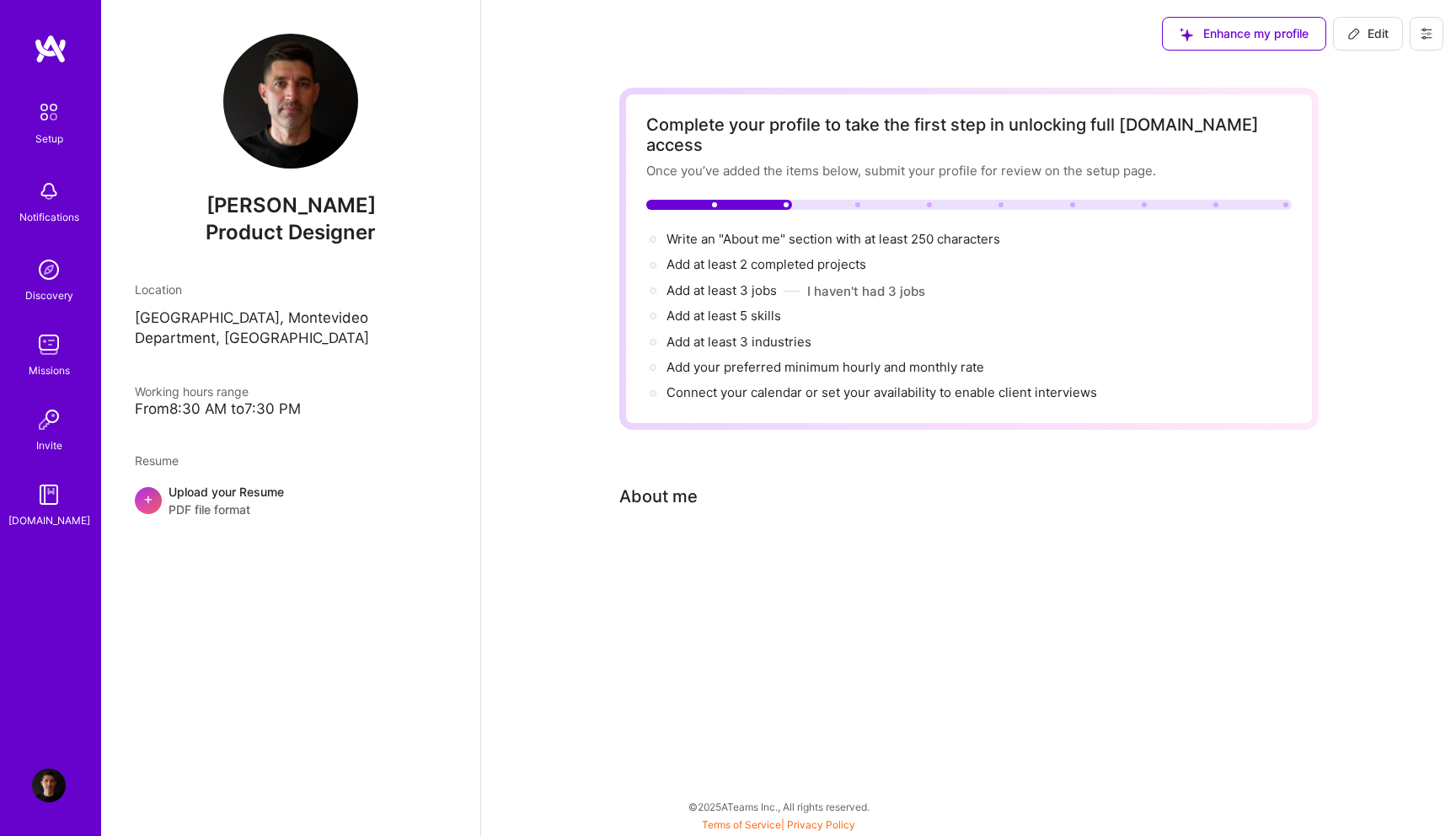
click at [51, 786] on img at bounding box center [49, 786] width 33 height 33
click at [1425, 35] on icon at bounding box center [1427, 34] width 14 height 14
click at [1402, 83] on button "Settings" at bounding box center [1381, 73] width 126 height 43
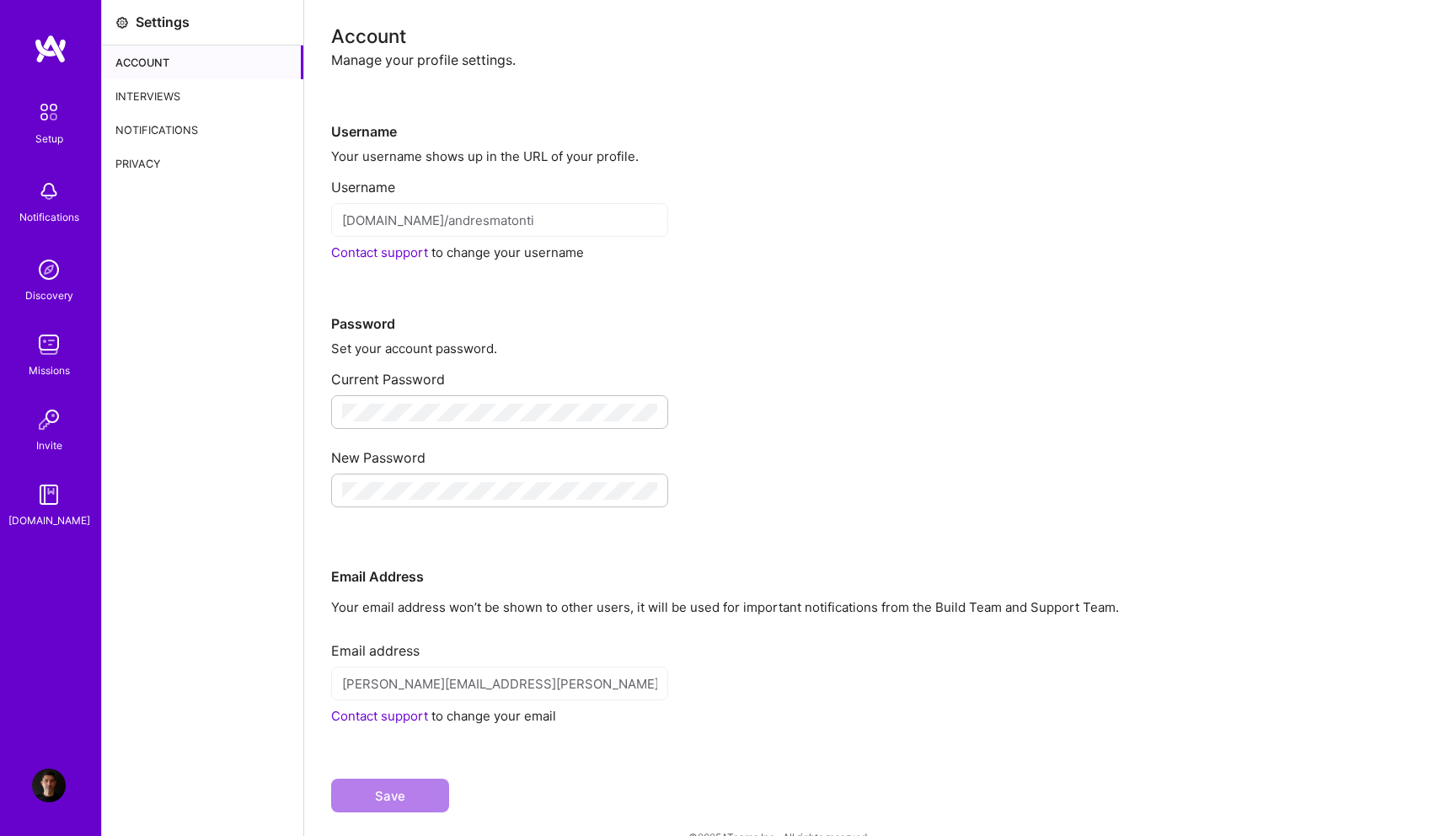
scroll to position [30, 0]
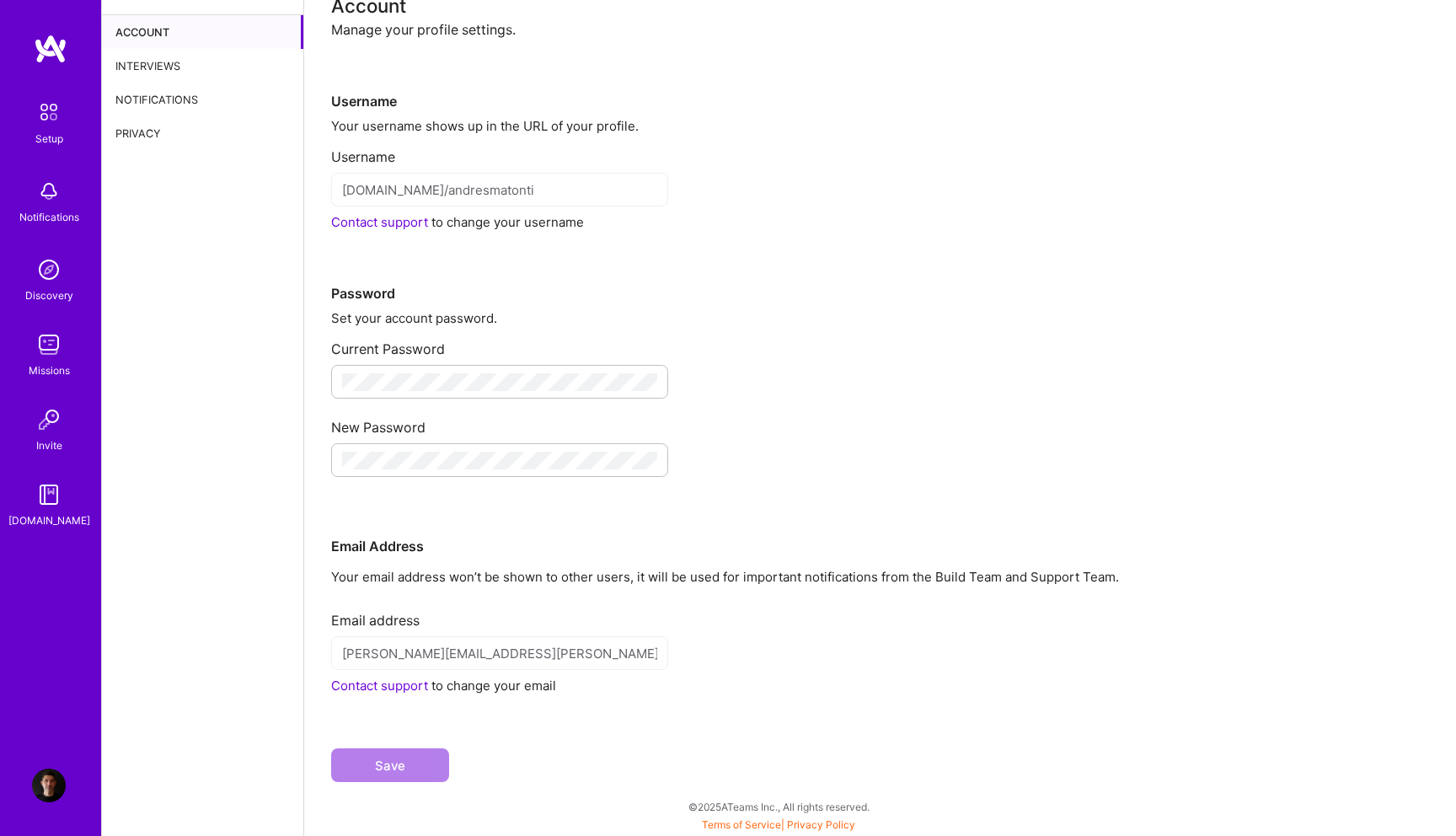
click at [41, 787] on img at bounding box center [49, 786] width 33 height 33
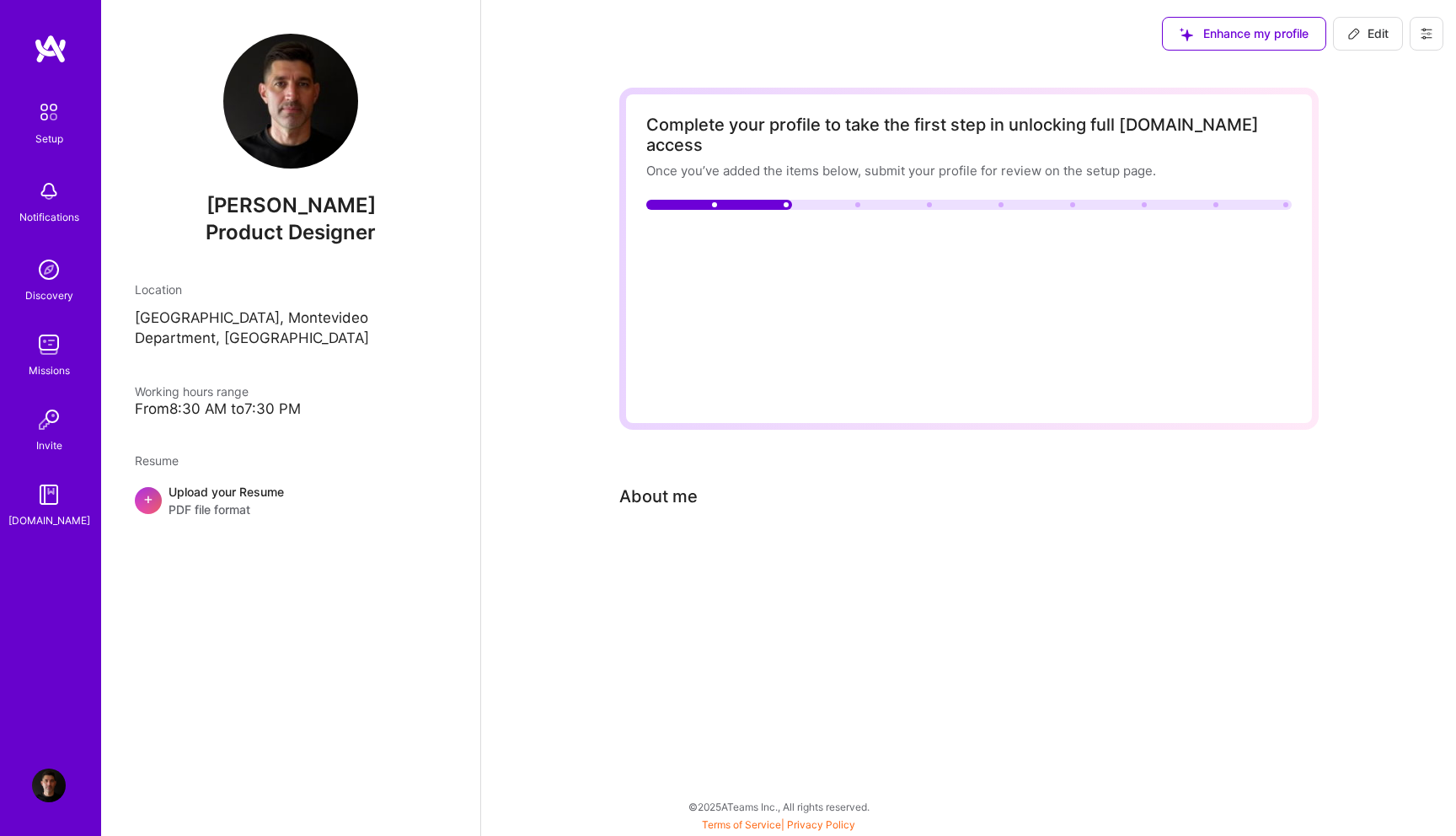
click at [312, 89] on img at bounding box center [291, 101] width 135 height 135
click at [51, 50] on img at bounding box center [50, 48] width 33 height 30
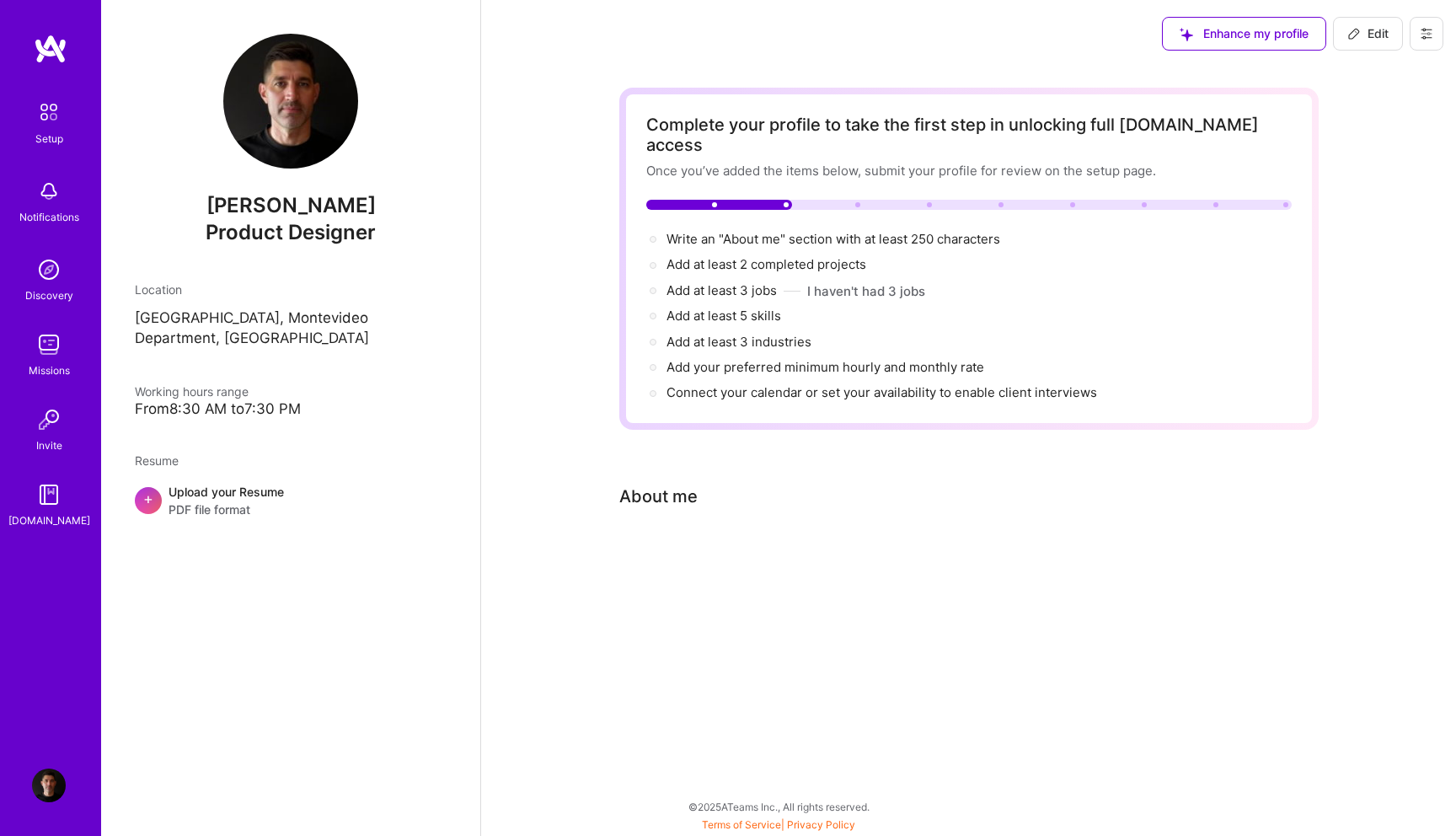
click at [51, 50] on img at bounding box center [50, 48] width 33 height 30
